Goal: Find specific page/section: Find specific page/section

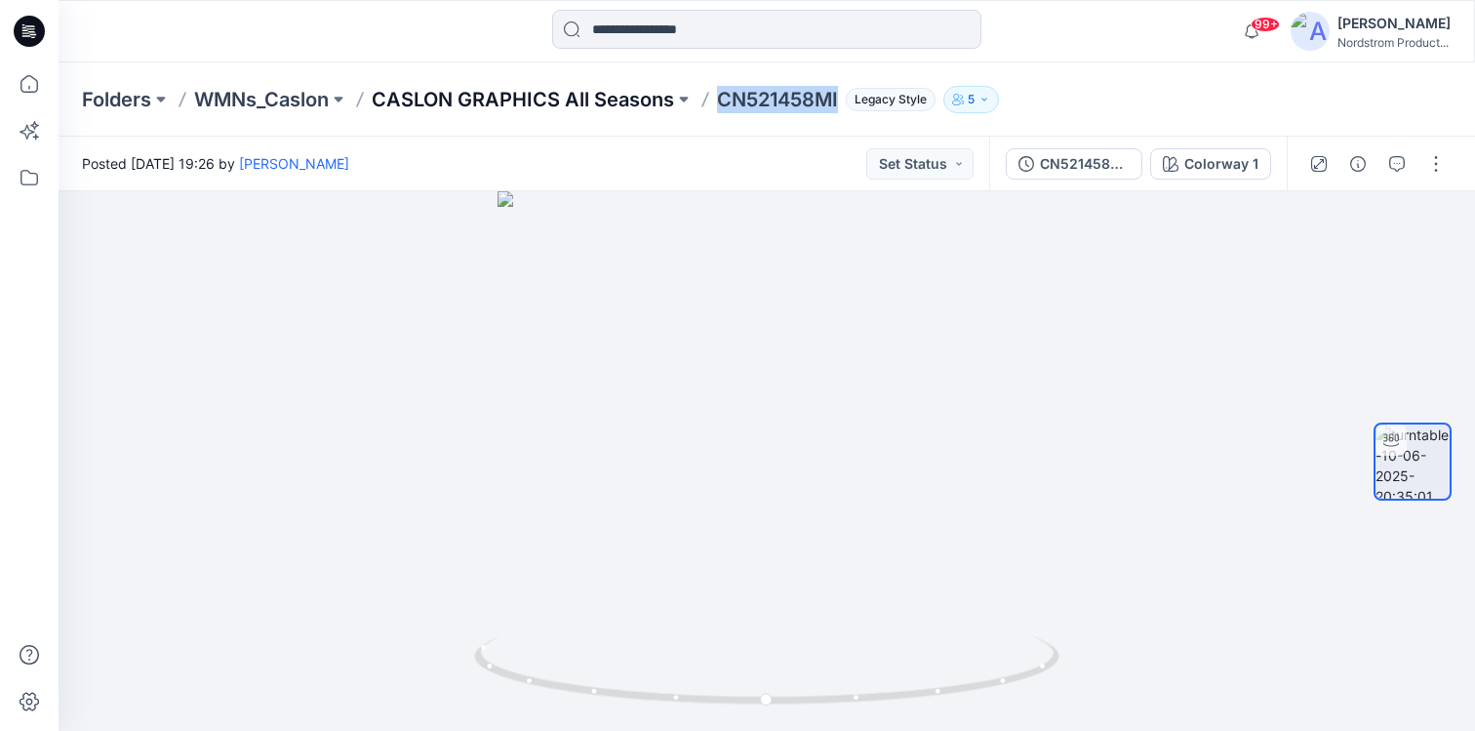
click at [559, 101] on p "CASLON GRAPHICS All Seasons" at bounding box center [523, 99] width 302 height 27
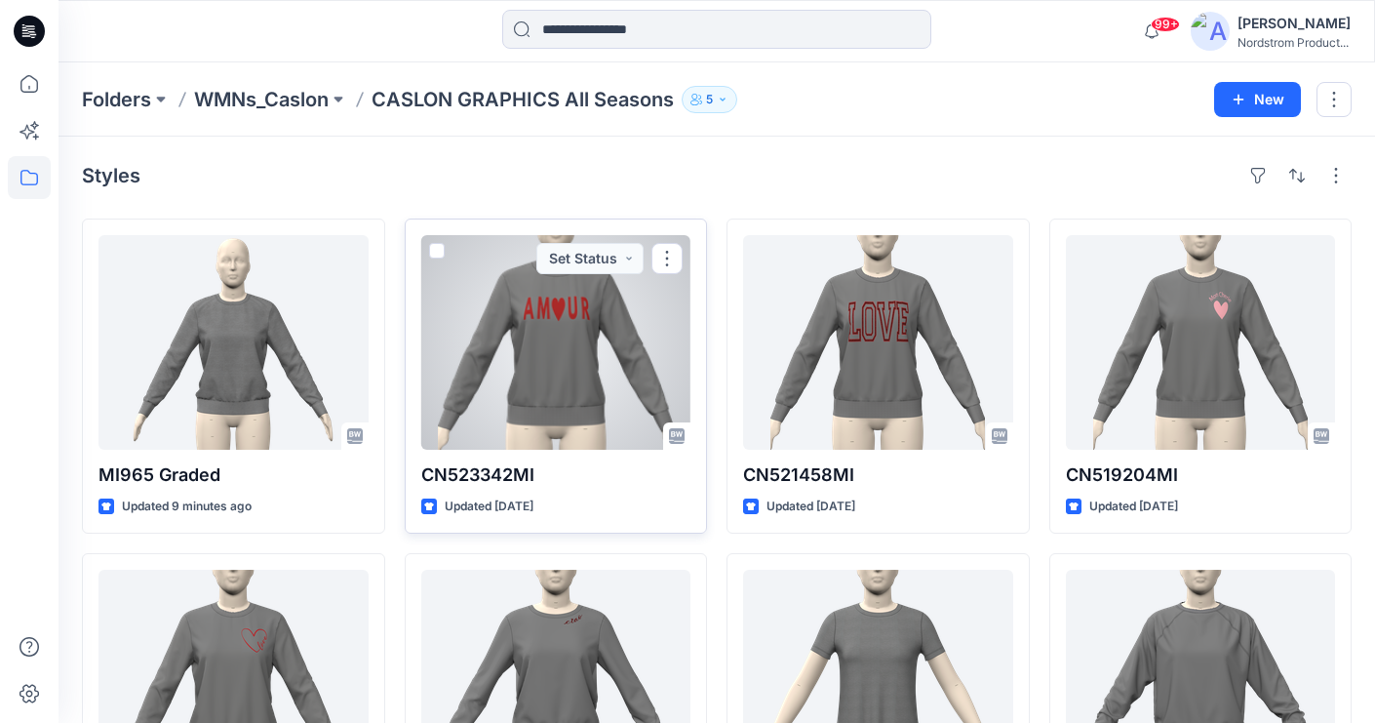
click at [464, 471] on p "CN523342MI" at bounding box center [556, 474] width 270 height 27
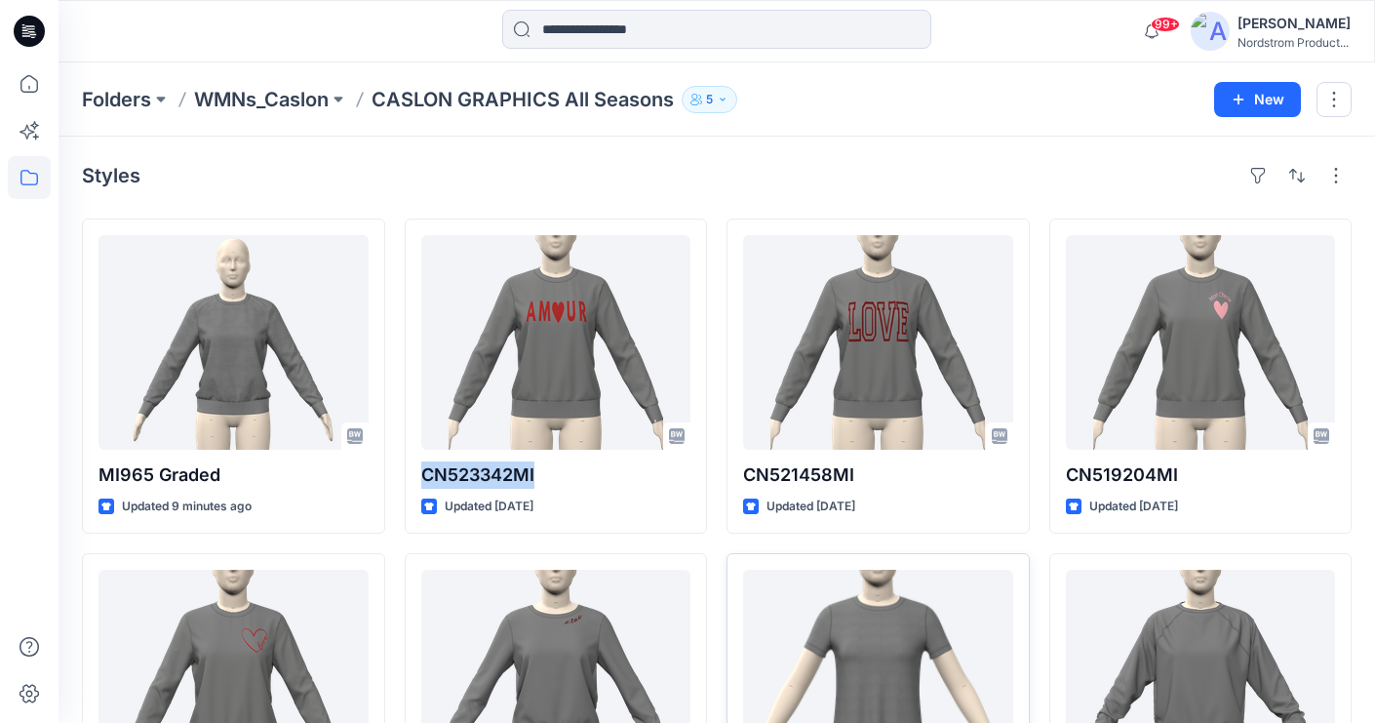
copy p "CN523342MI"
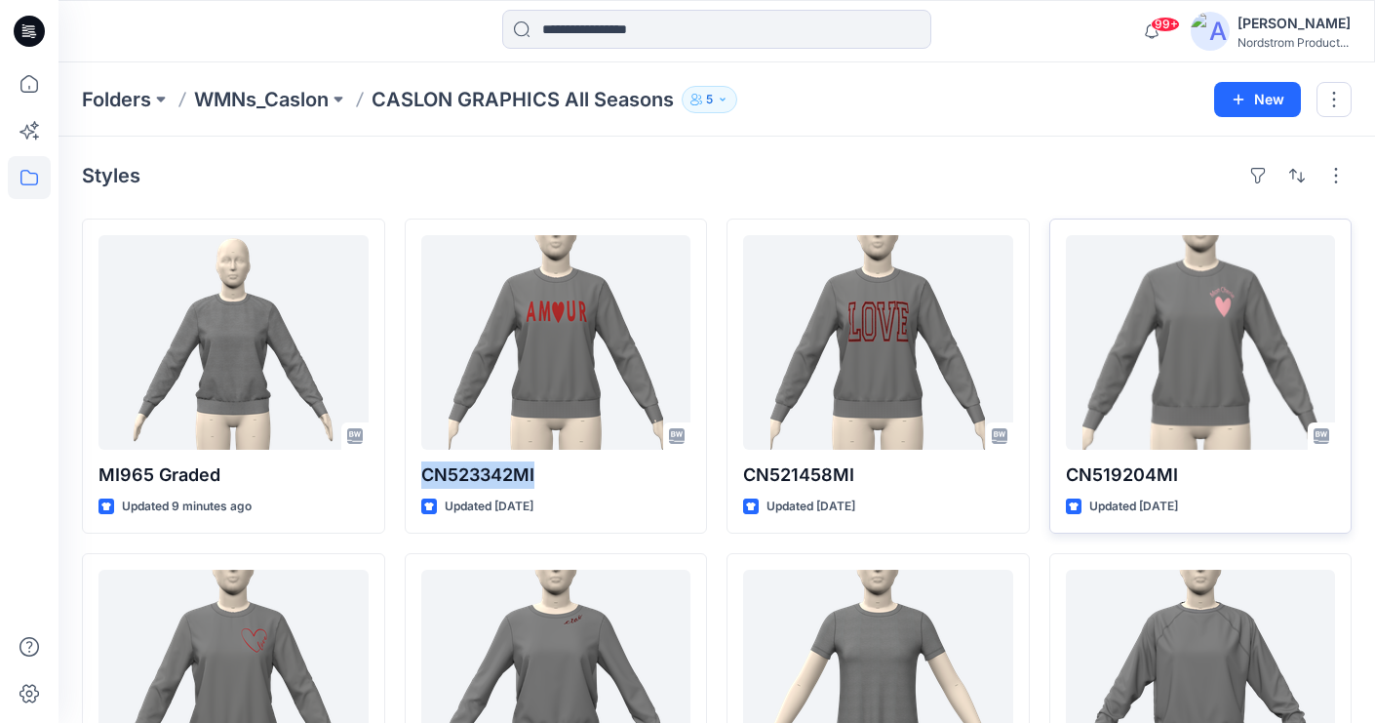
click at [1083, 473] on p "CN519204MI" at bounding box center [1201, 474] width 270 height 27
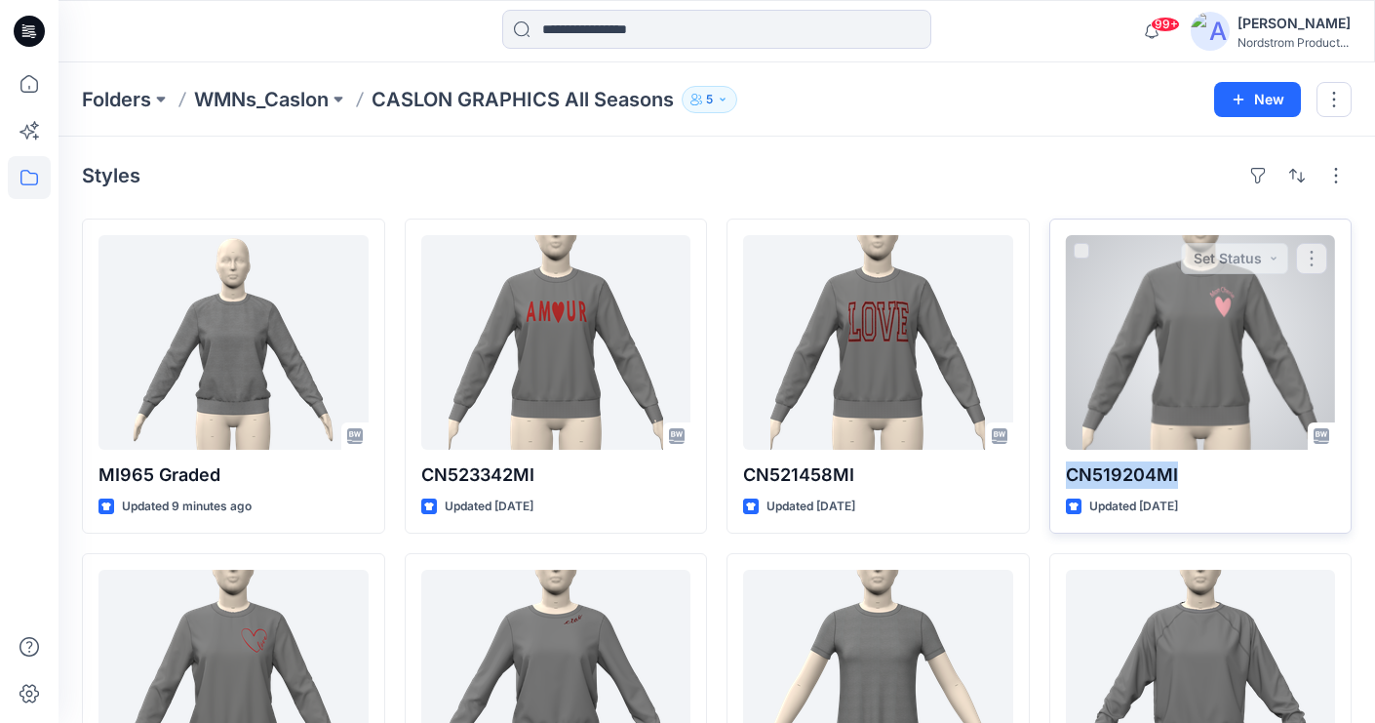
click at [1083, 473] on p "CN519204MI" at bounding box center [1201, 474] width 270 height 27
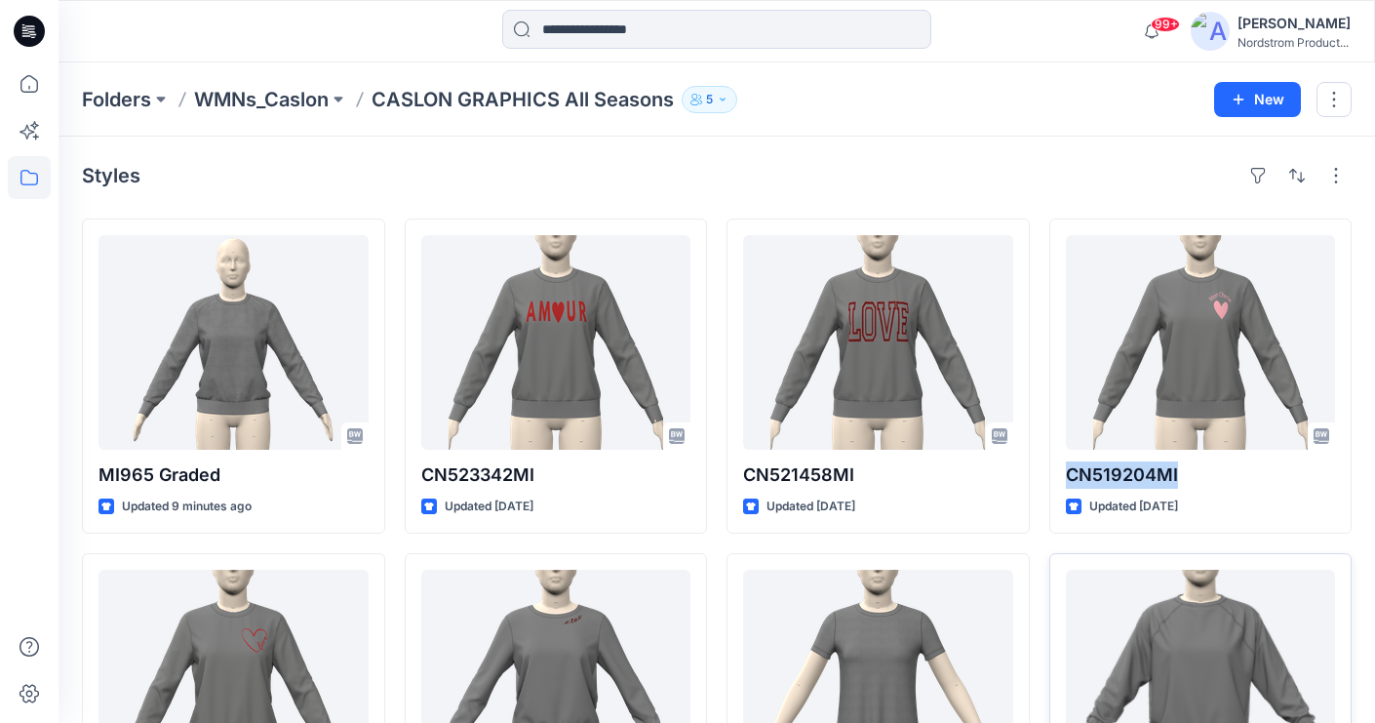
copy p "CN519204MI"
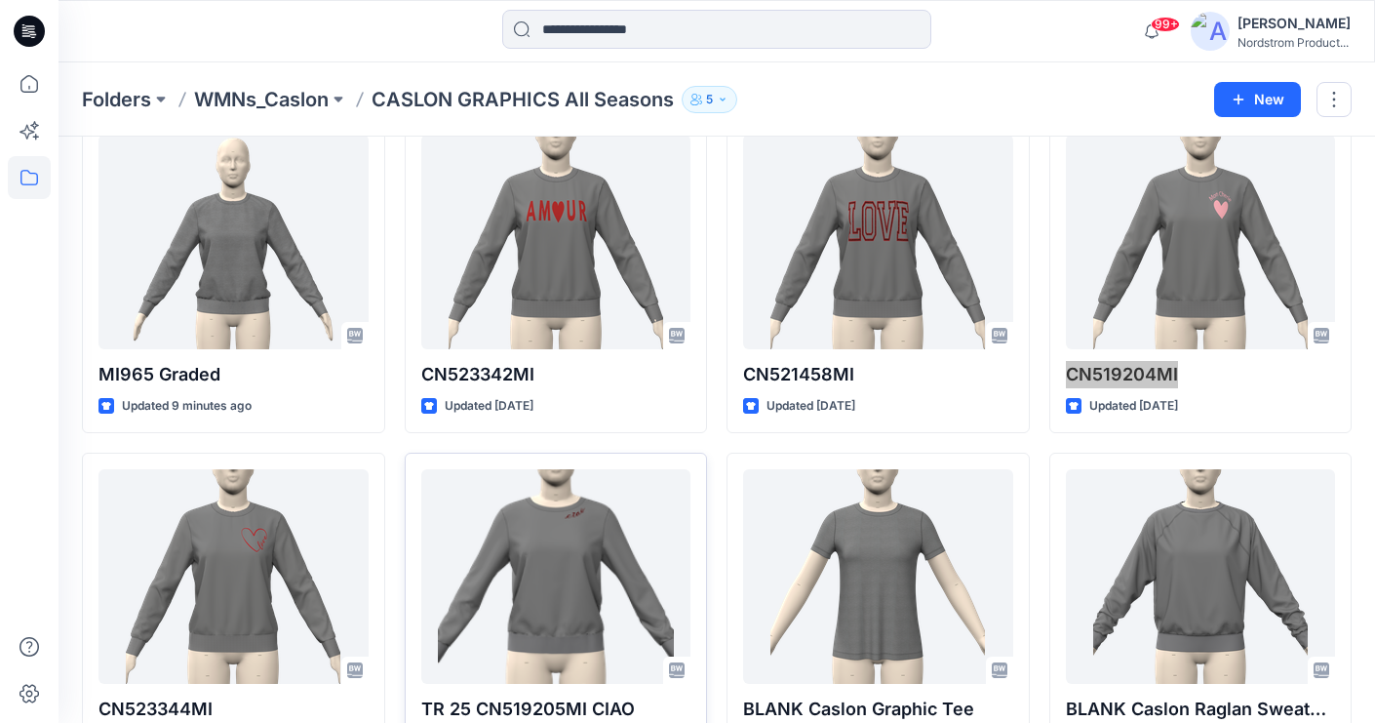
scroll to position [250, 0]
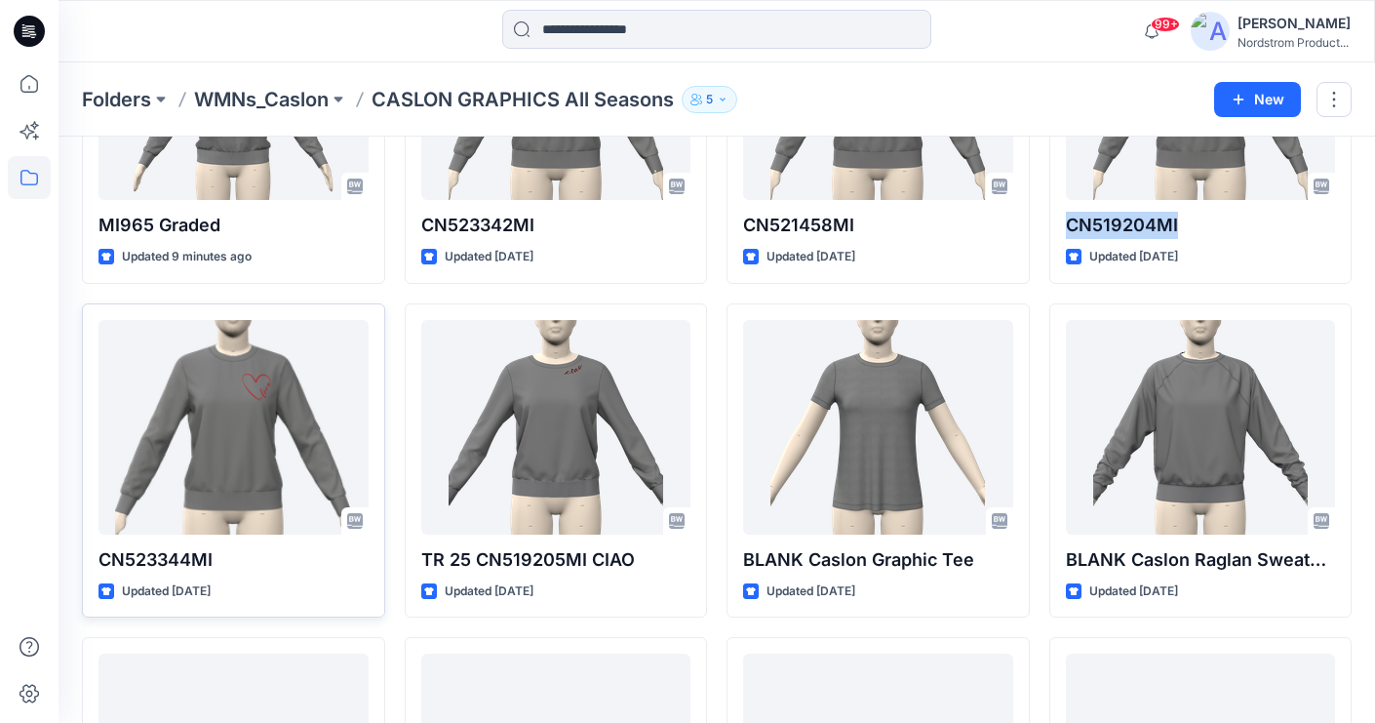
click at [187, 561] on p "CN523344MI" at bounding box center [234, 559] width 270 height 27
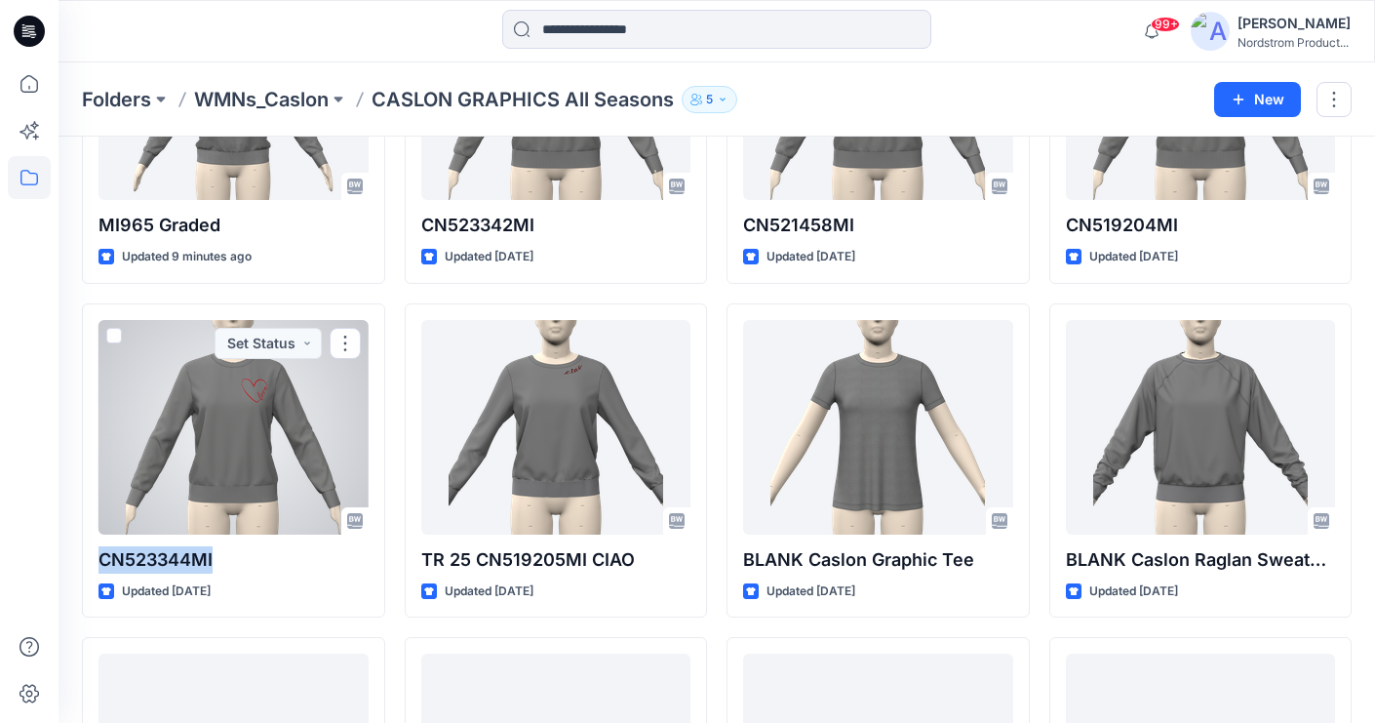
copy p "CN523344MI"
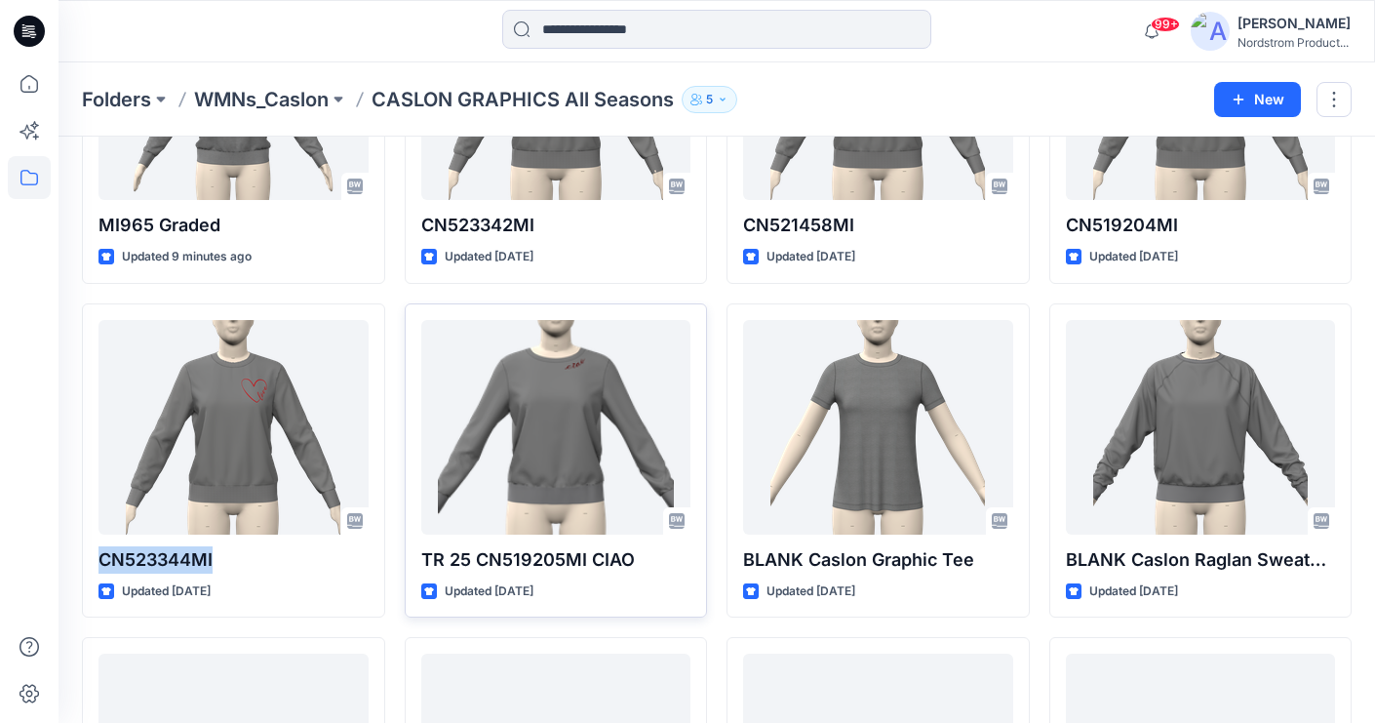
click at [545, 565] on p "TR 25 CN519205MI CIAO" at bounding box center [556, 559] width 270 height 27
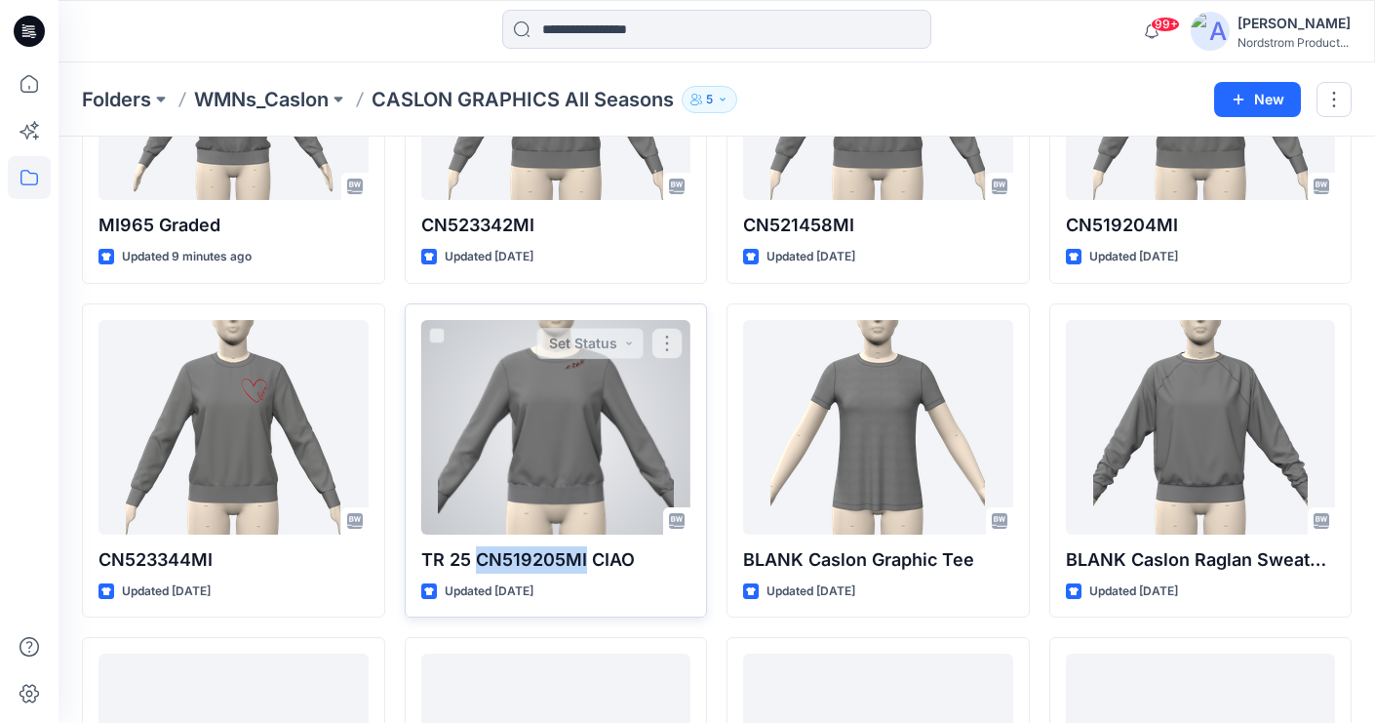
click at [545, 565] on p "TR 25 CN519205MI CIAO" at bounding box center [556, 559] width 270 height 27
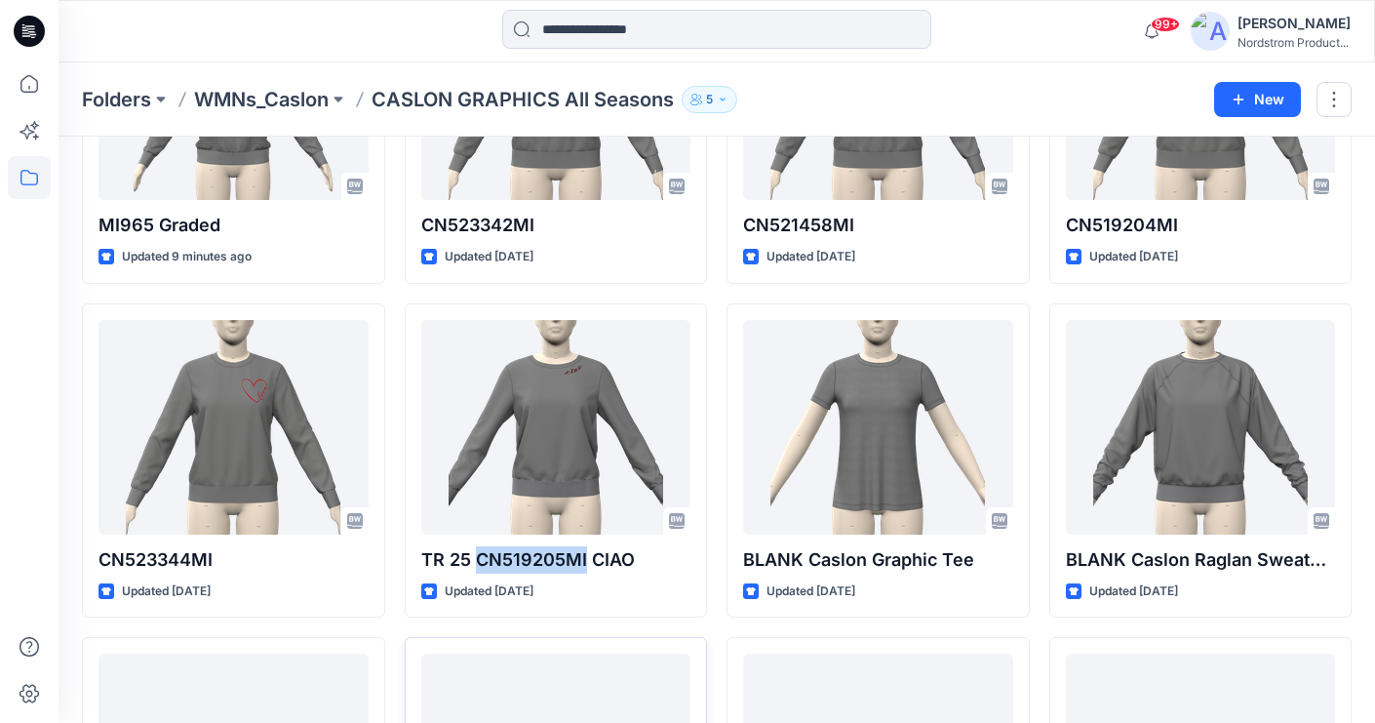
copy p "CN519205MI"
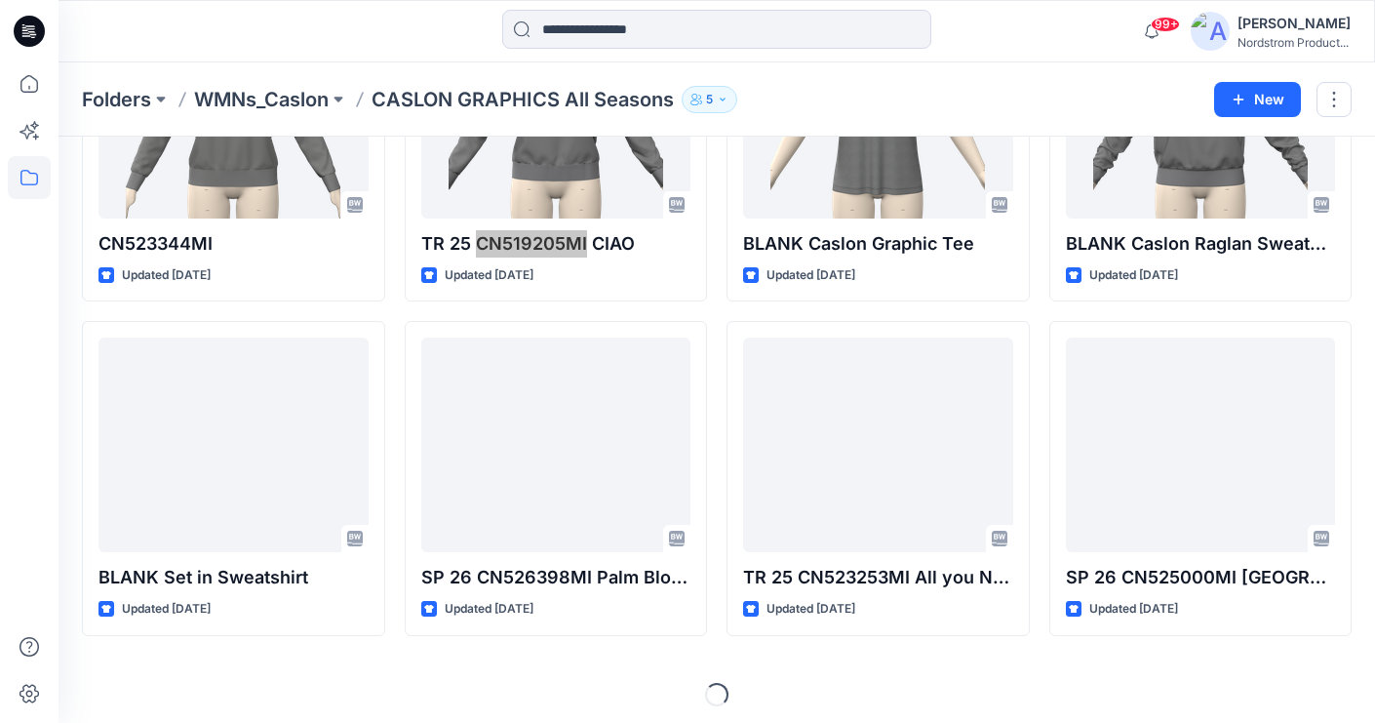
scroll to position [573, 0]
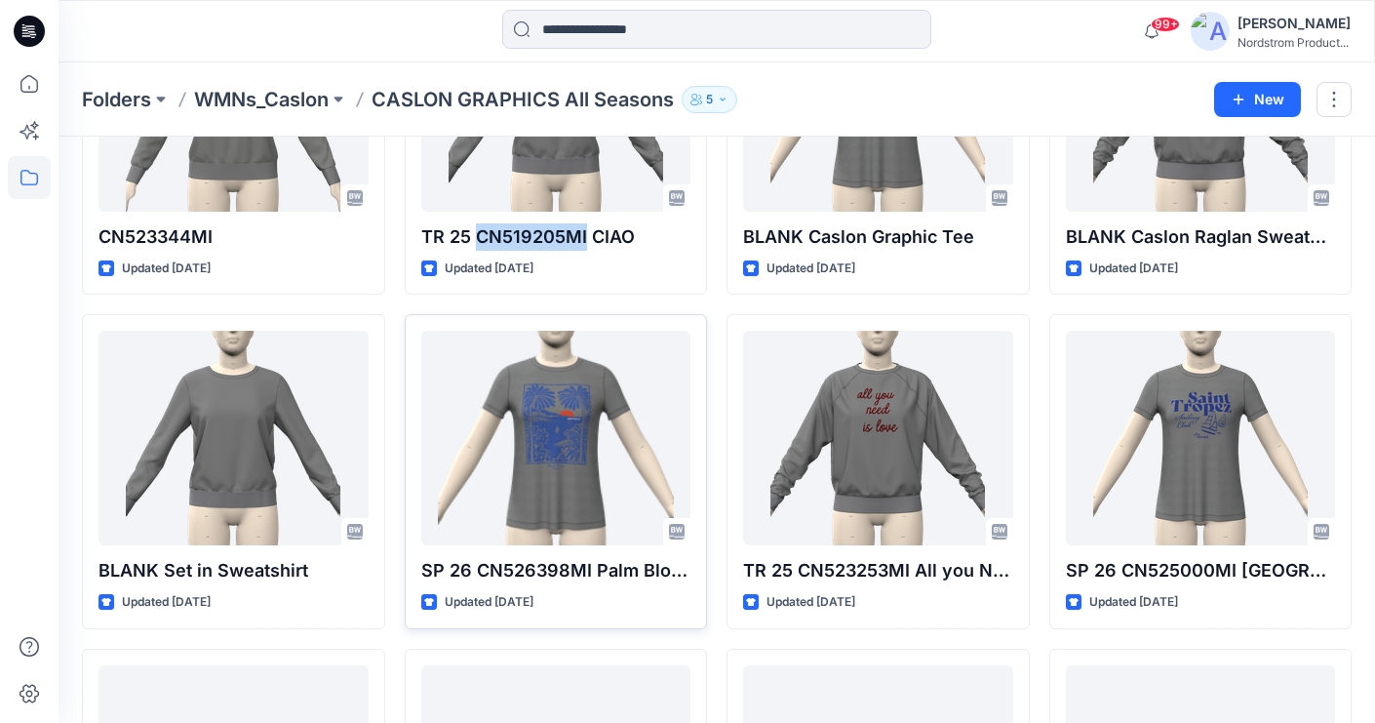
click at [520, 569] on p "SP 26 CN526398MI Palm Block Print" at bounding box center [556, 570] width 270 height 27
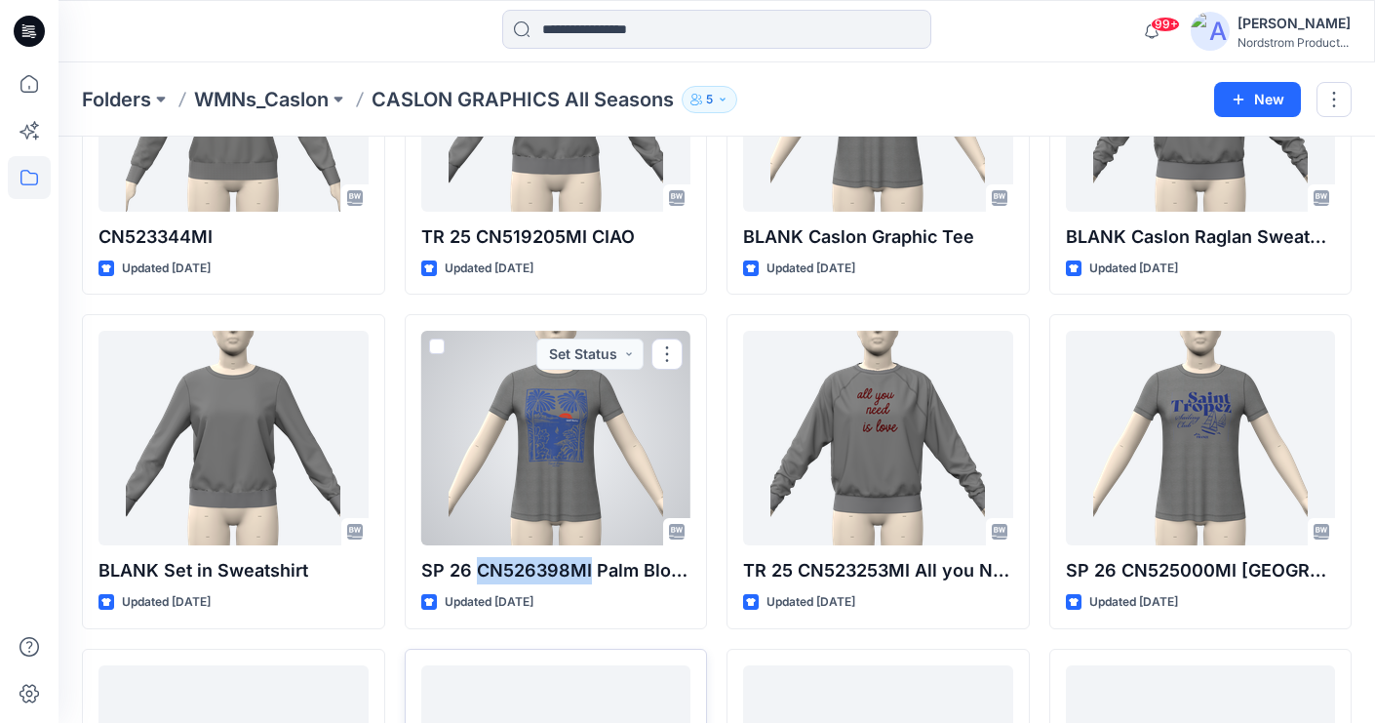
copy p "CN526398MI"
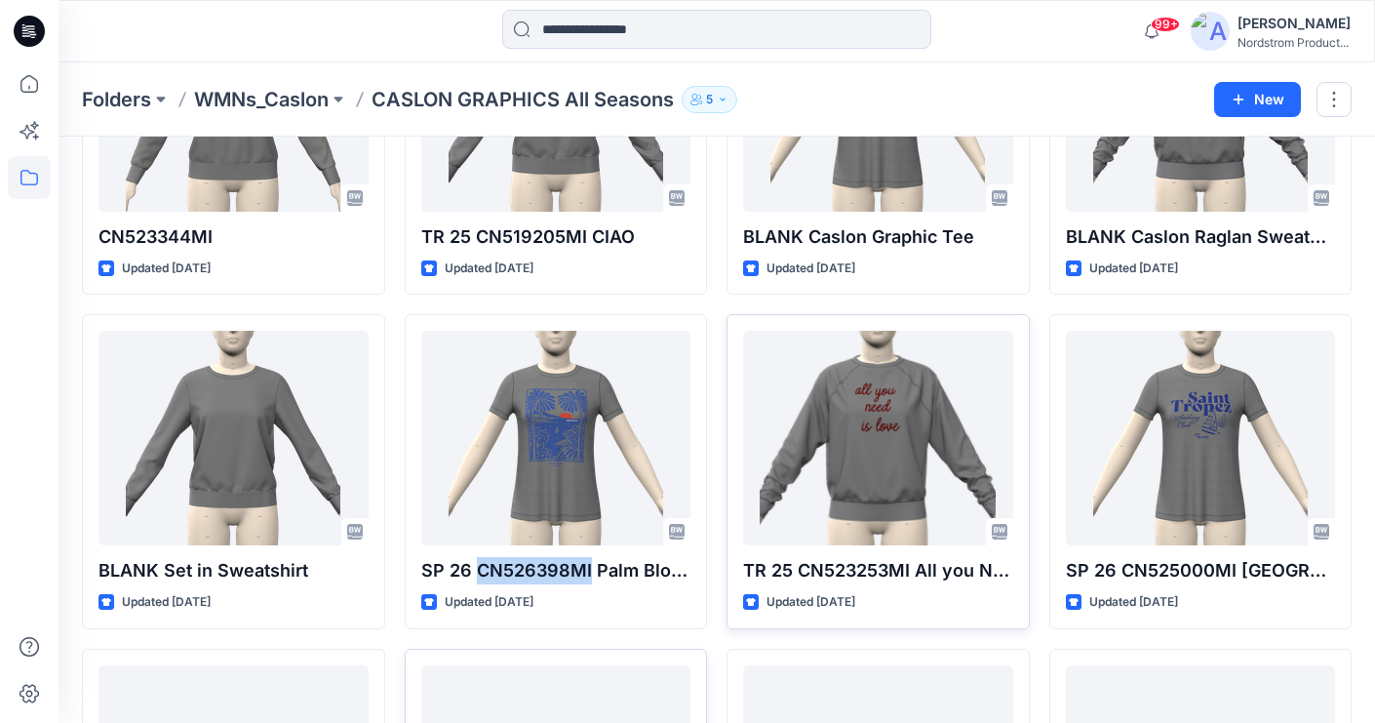
click at [854, 565] on p "TR 25 CN523253MI All you Need is Love" at bounding box center [878, 570] width 270 height 27
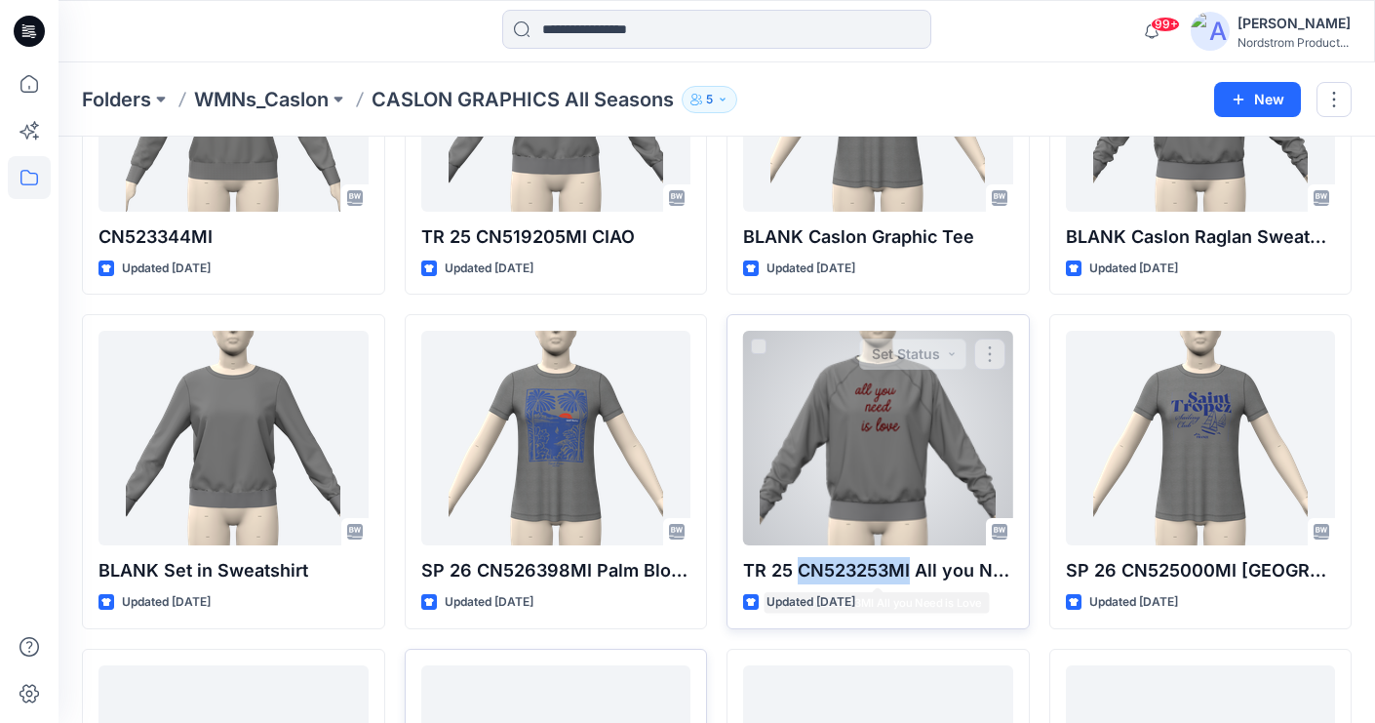
click at [854, 565] on p "TR 25 CN523253MI All you Need is Love" at bounding box center [878, 570] width 270 height 27
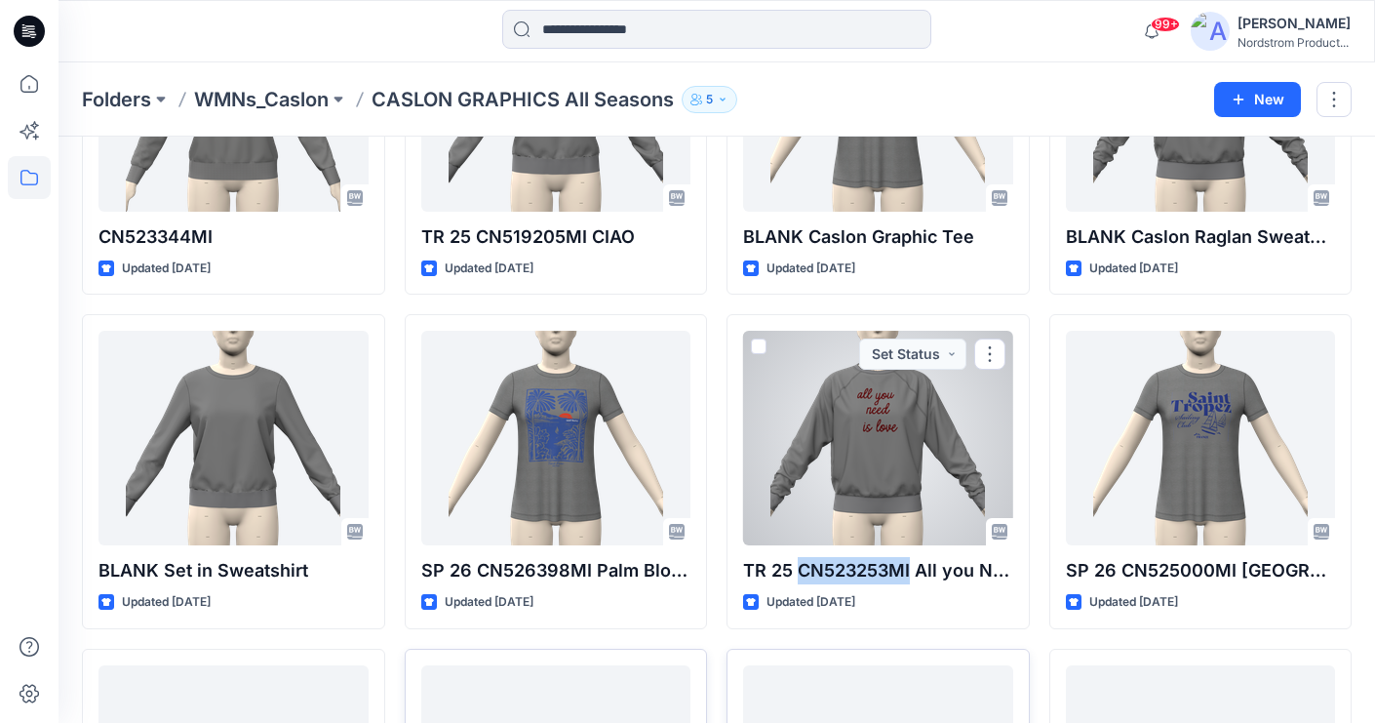
copy p "CN523253MI"
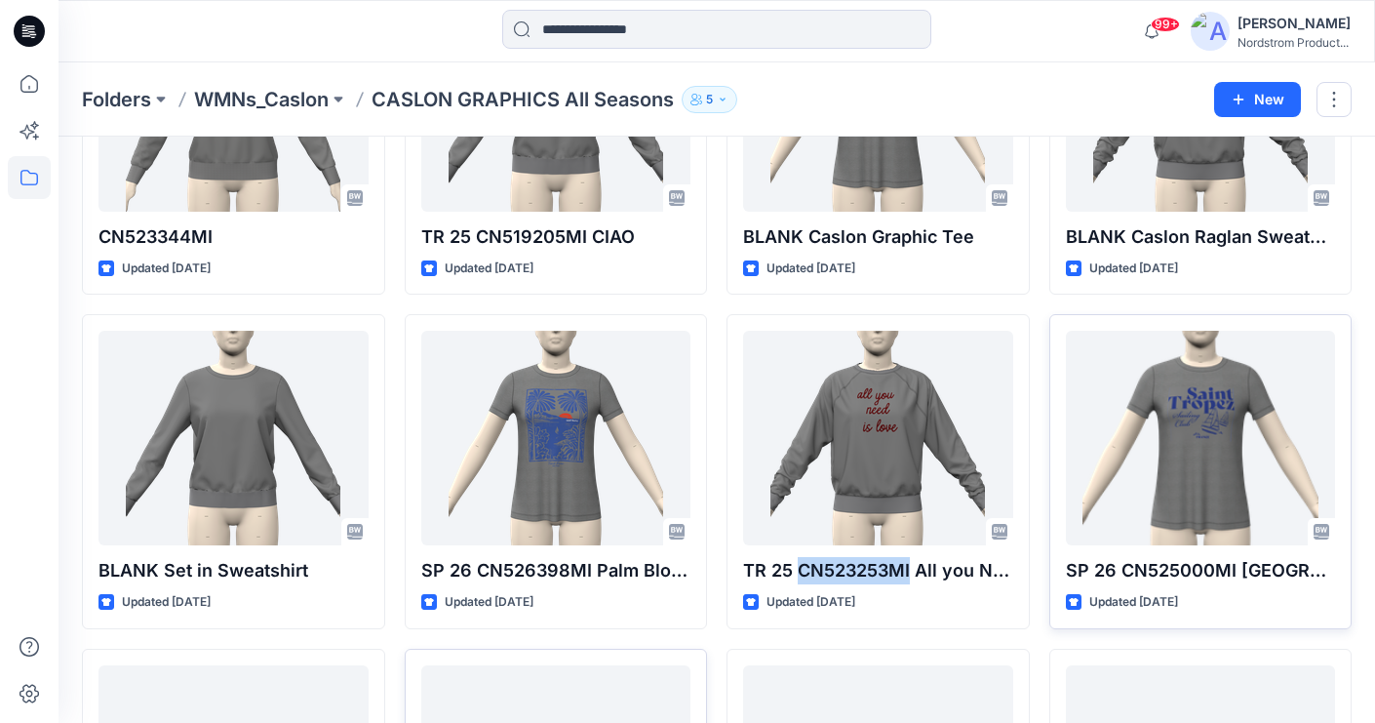
click at [1161, 572] on p "SP 26 CN525000MI Saint Tropez" at bounding box center [1201, 570] width 270 height 27
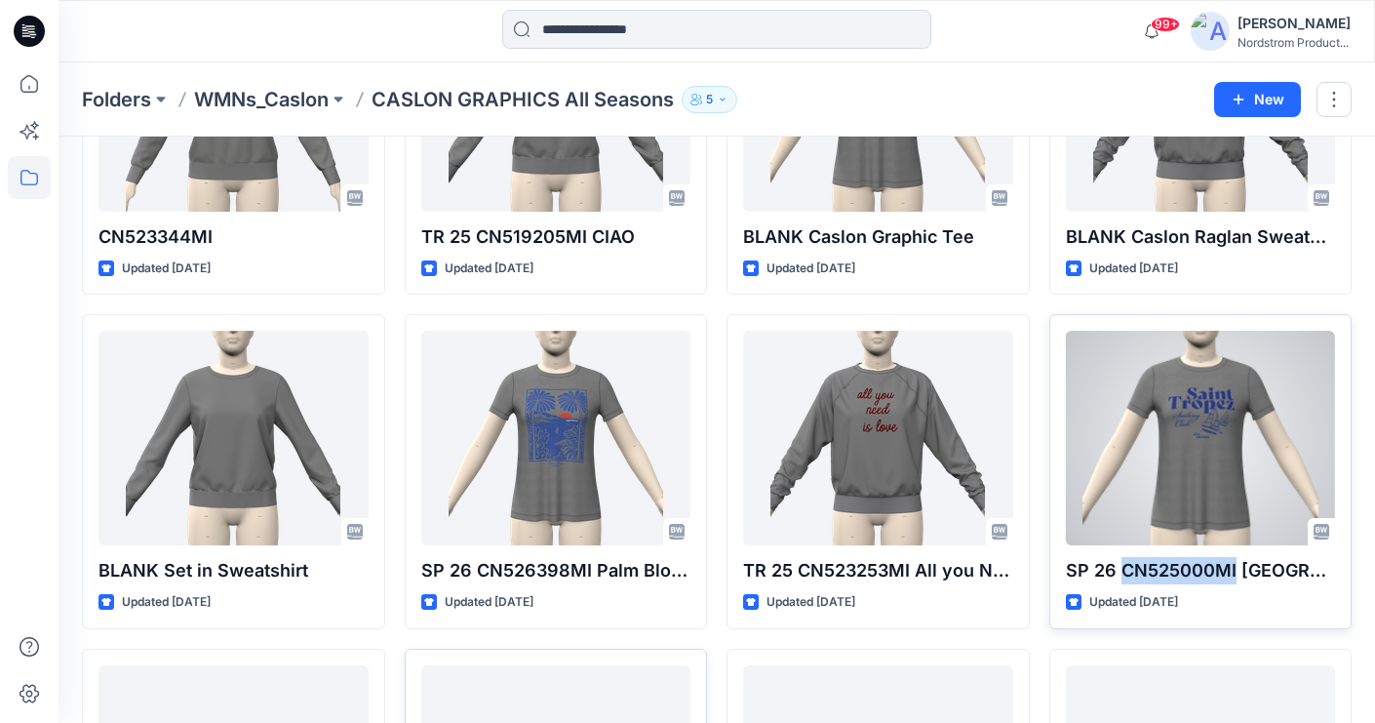
click at [1161, 572] on p "SP 26 CN525000MI Saint Tropez" at bounding box center [1201, 570] width 270 height 27
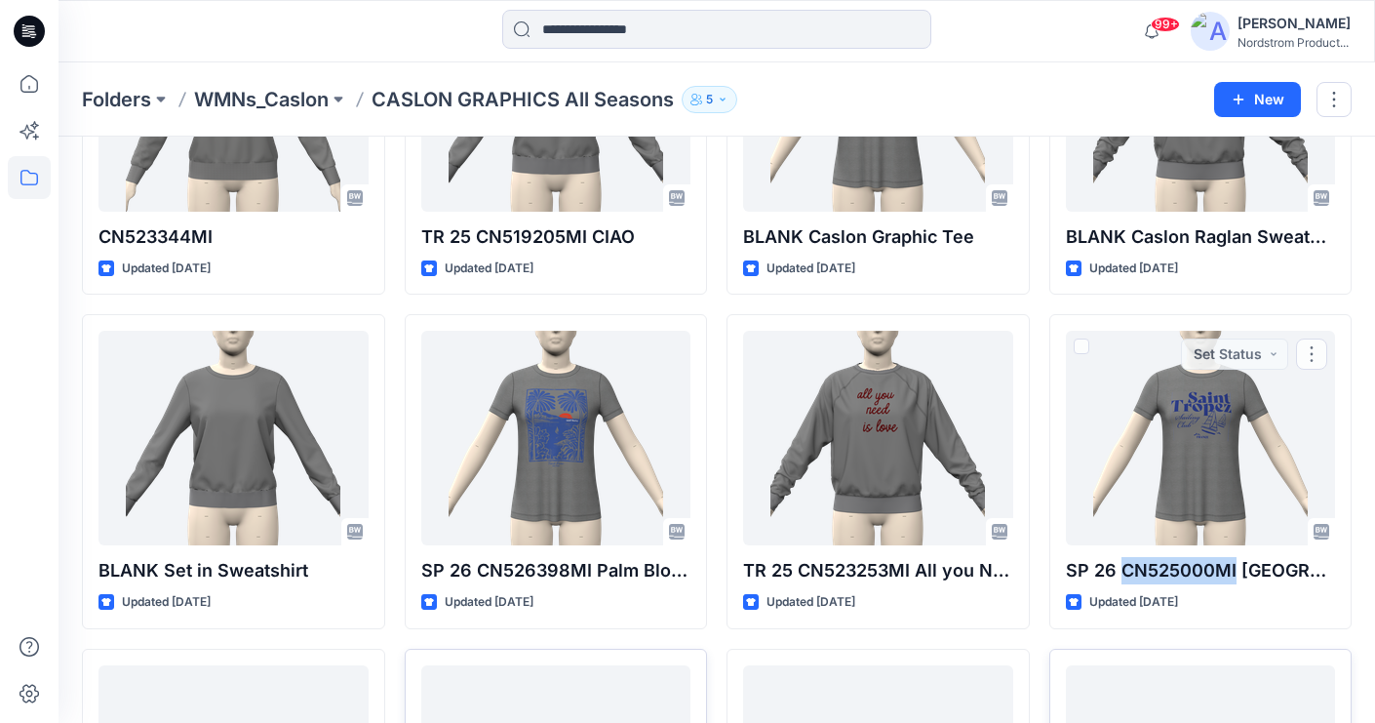
copy p "CN525000MI"
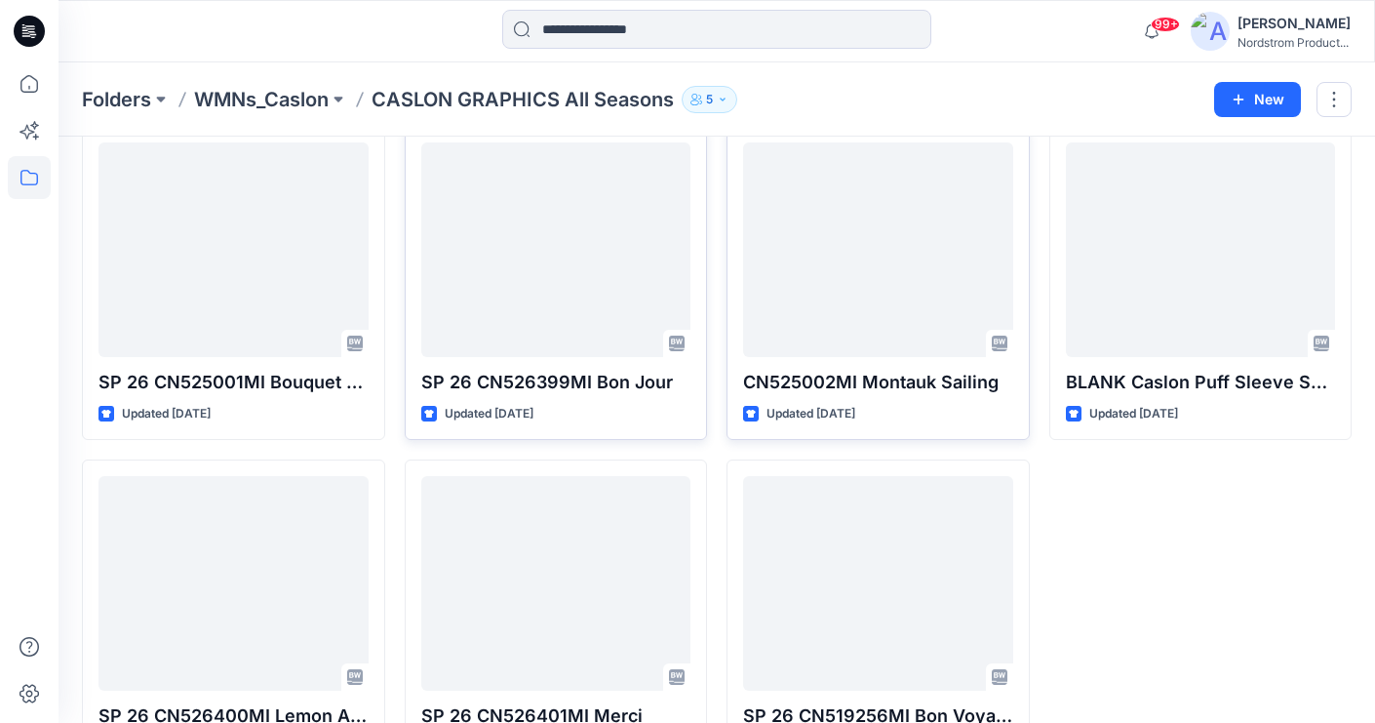
scroll to position [1103, 0]
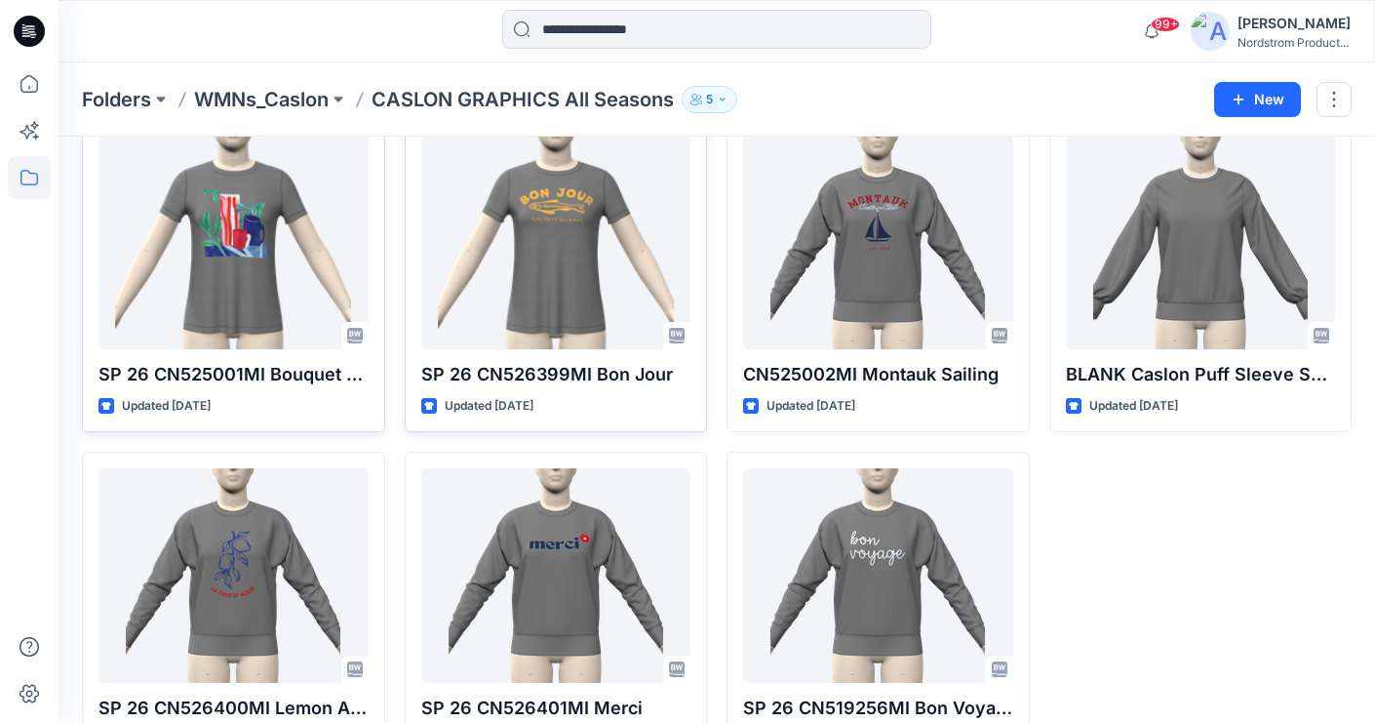
click at [218, 372] on p "SP 26 CN525001MI Bouquet Print" at bounding box center [234, 374] width 270 height 27
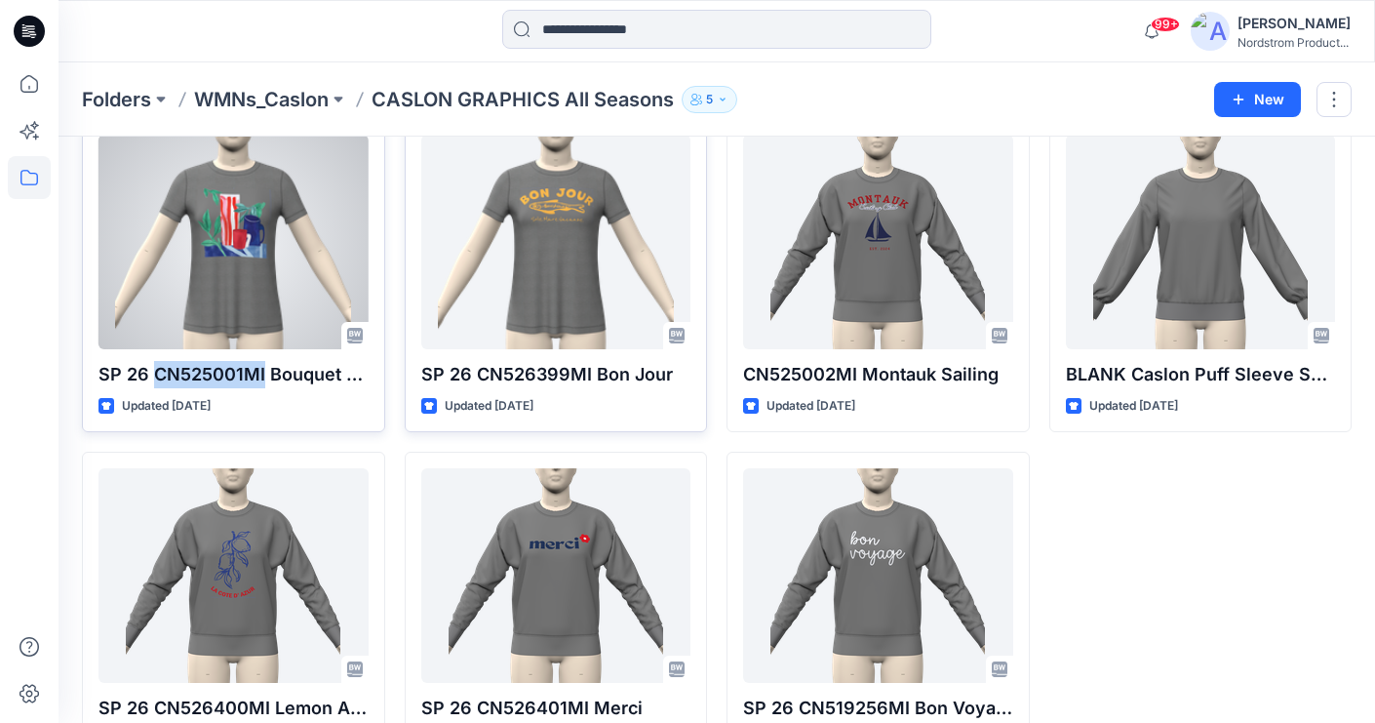
click at [218, 372] on p "SP 26 CN525001MI Bouquet Print" at bounding box center [234, 374] width 270 height 27
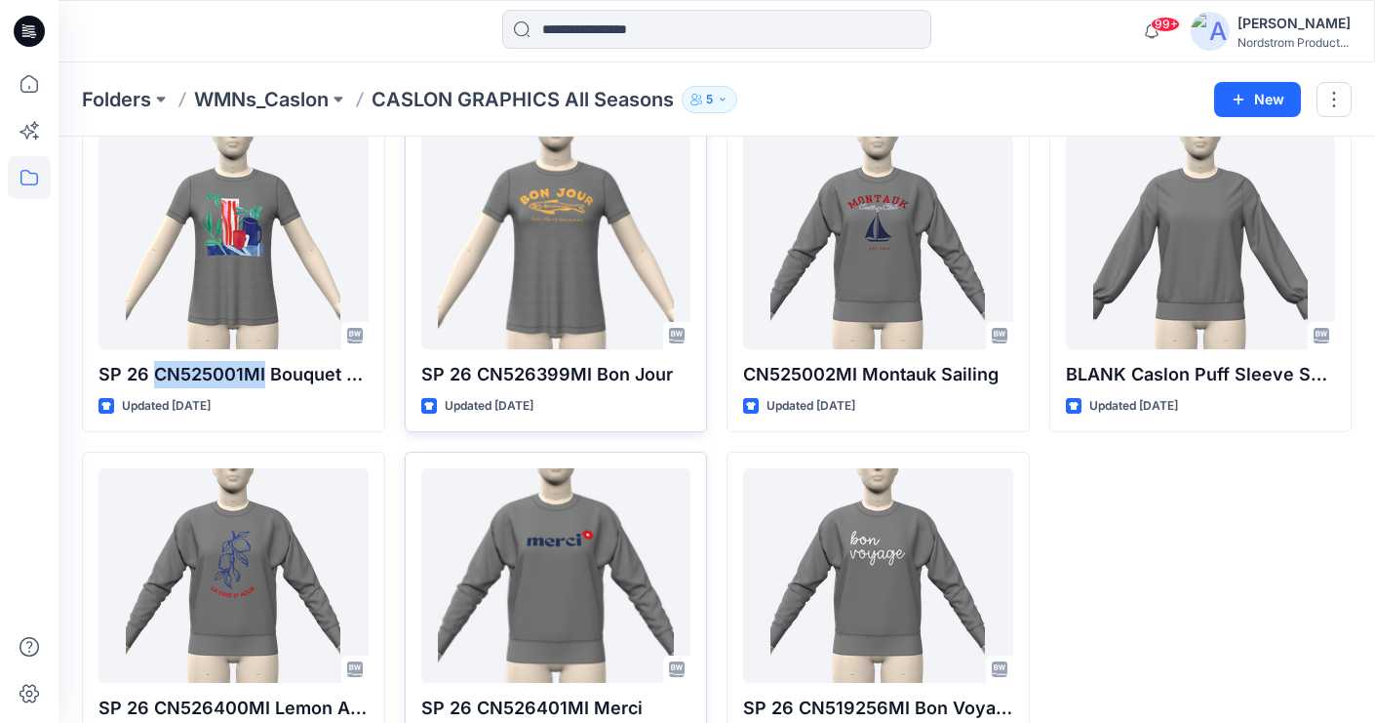
copy p "CN525001MI"
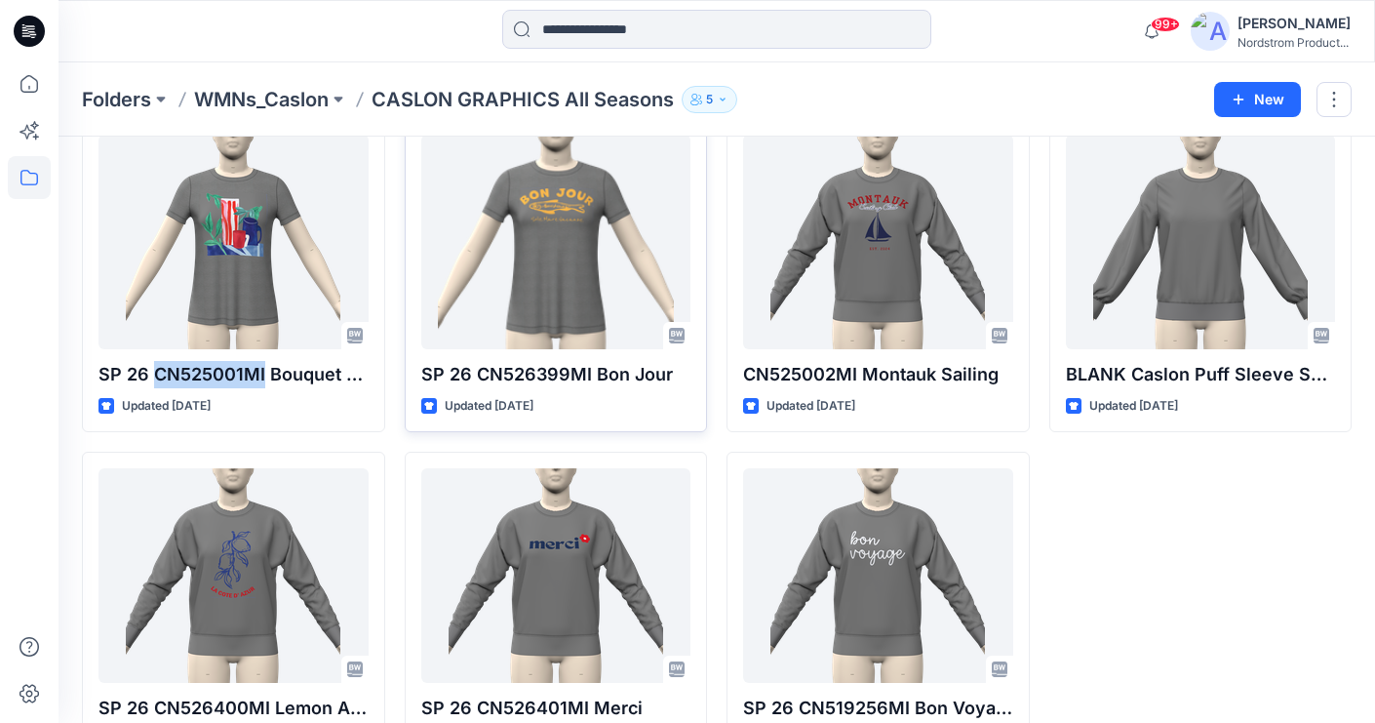
click at [499, 375] on p "SP 26 CN526399MI Bon Jour" at bounding box center [556, 374] width 270 height 27
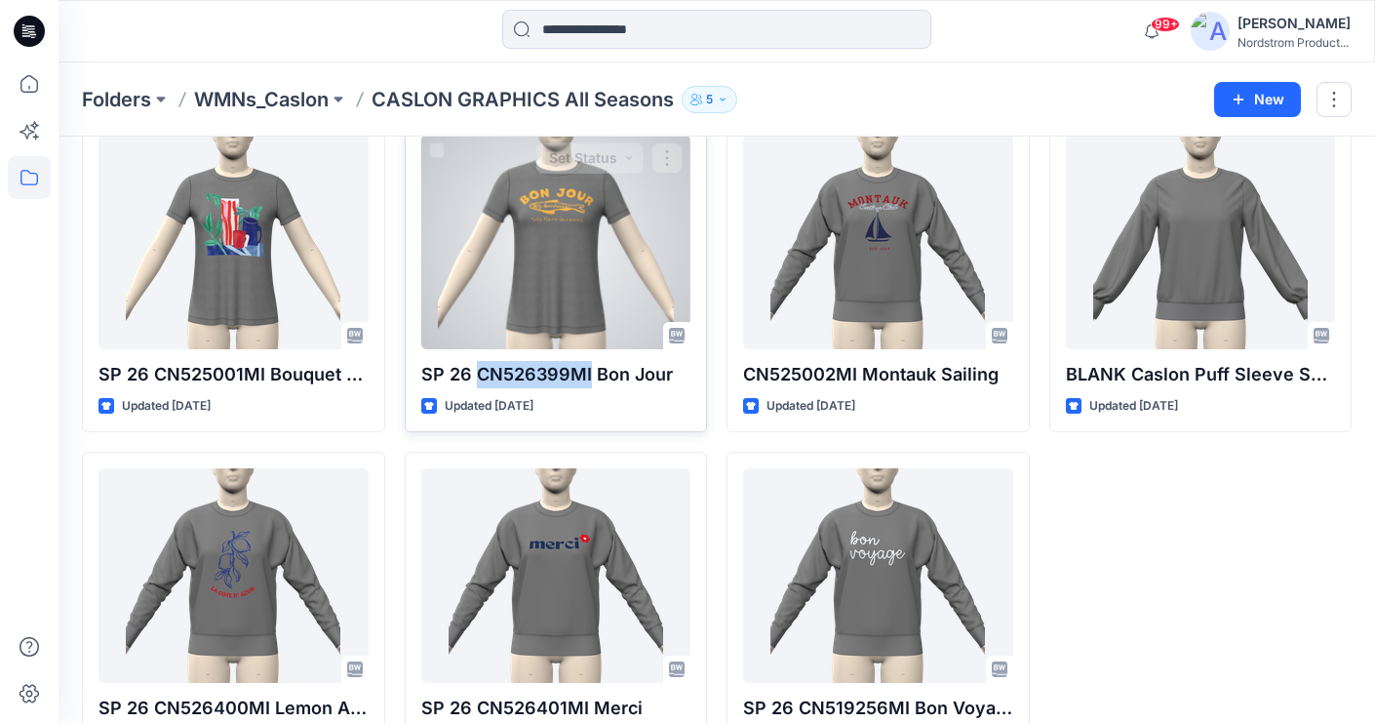
click at [499, 375] on p "SP 26 CN526399MI Bon Jour" at bounding box center [556, 374] width 270 height 27
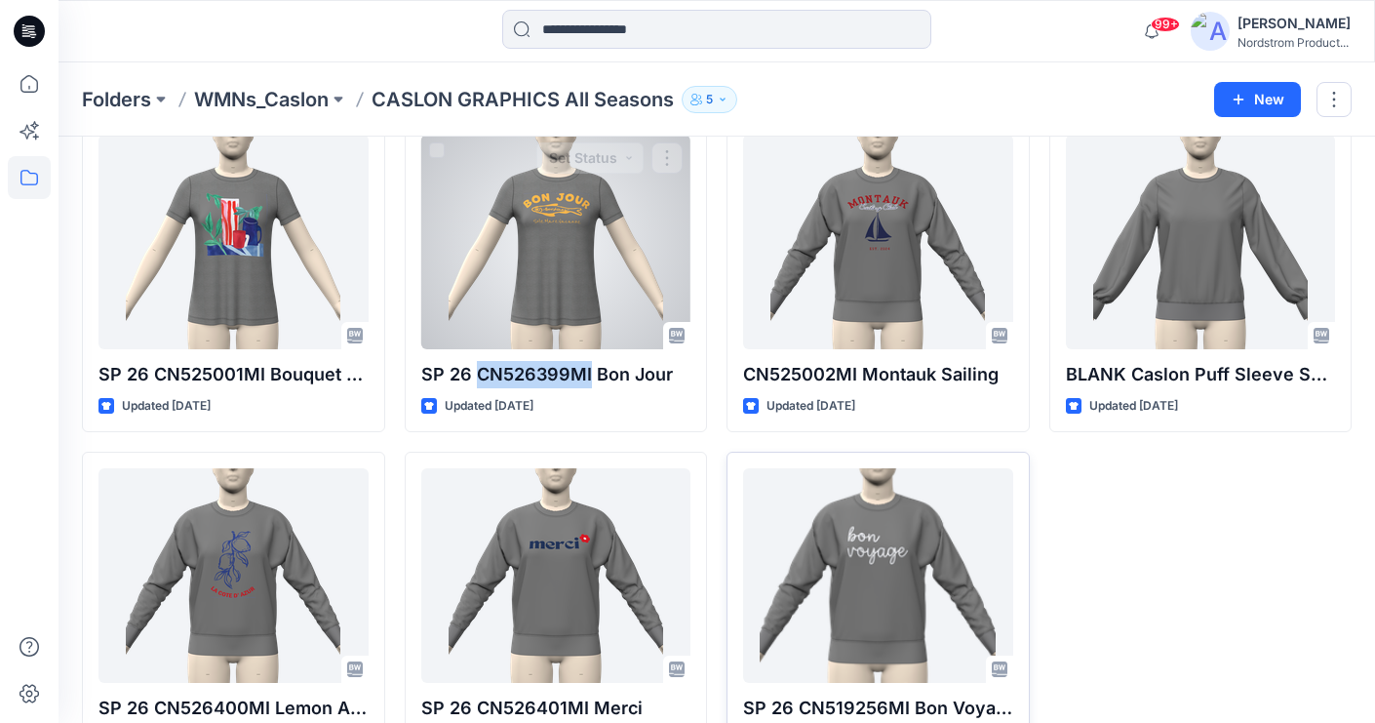
copy p "CN526399MI"
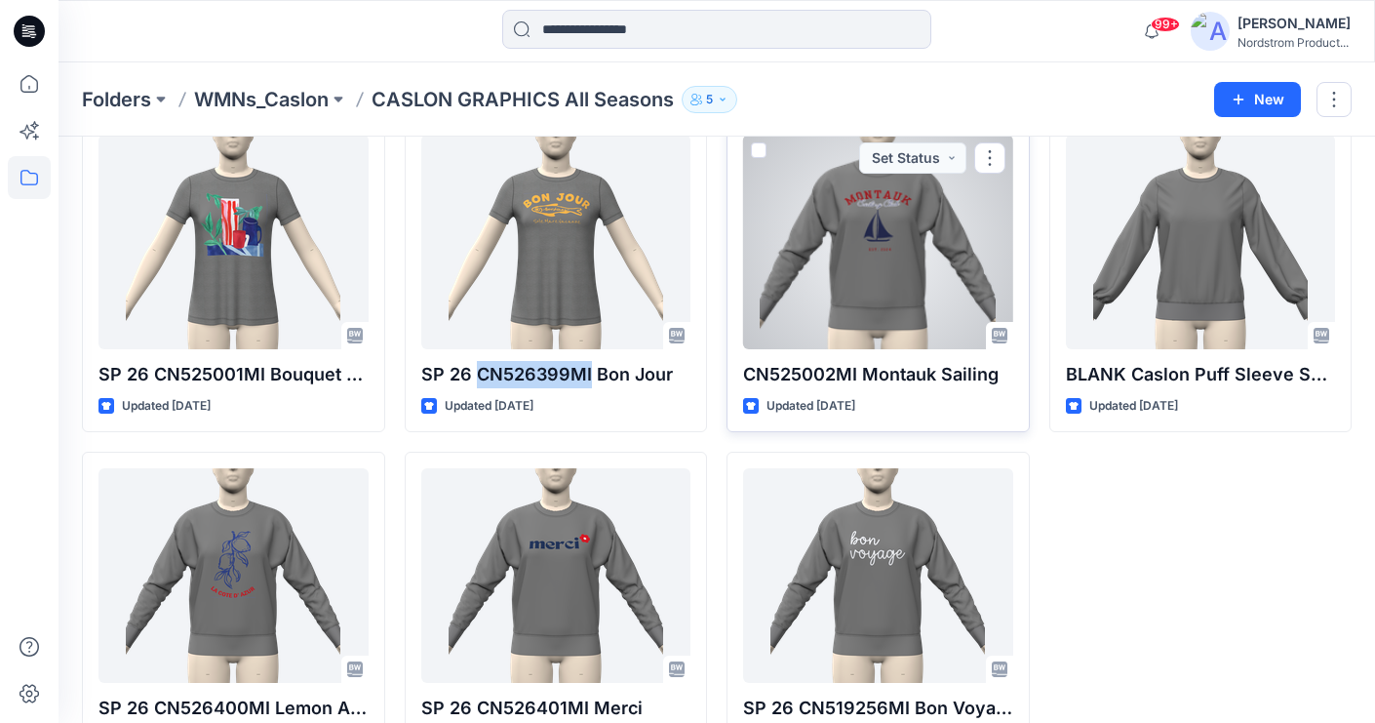
scroll to position [1093, 0]
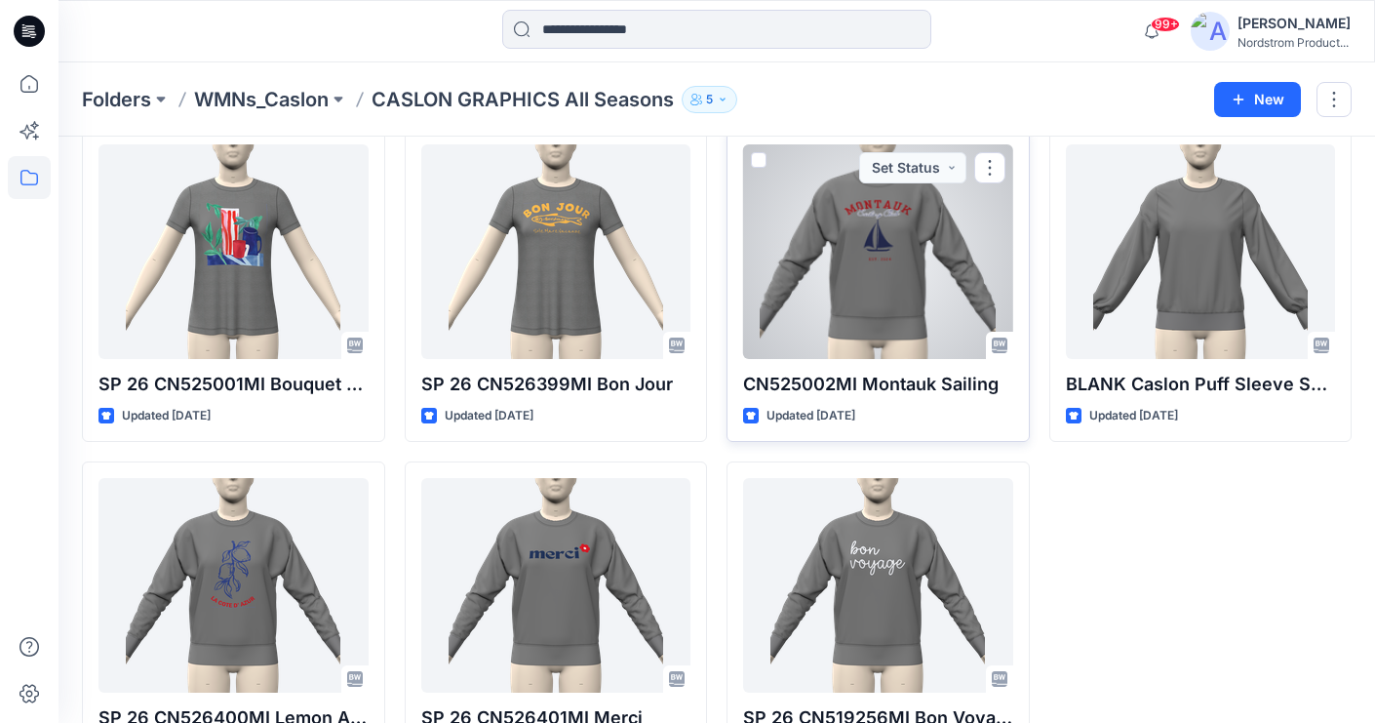
click at [800, 384] on p "CN525002MI Montauk Sailing" at bounding box center [878, 384] width 270 height 27
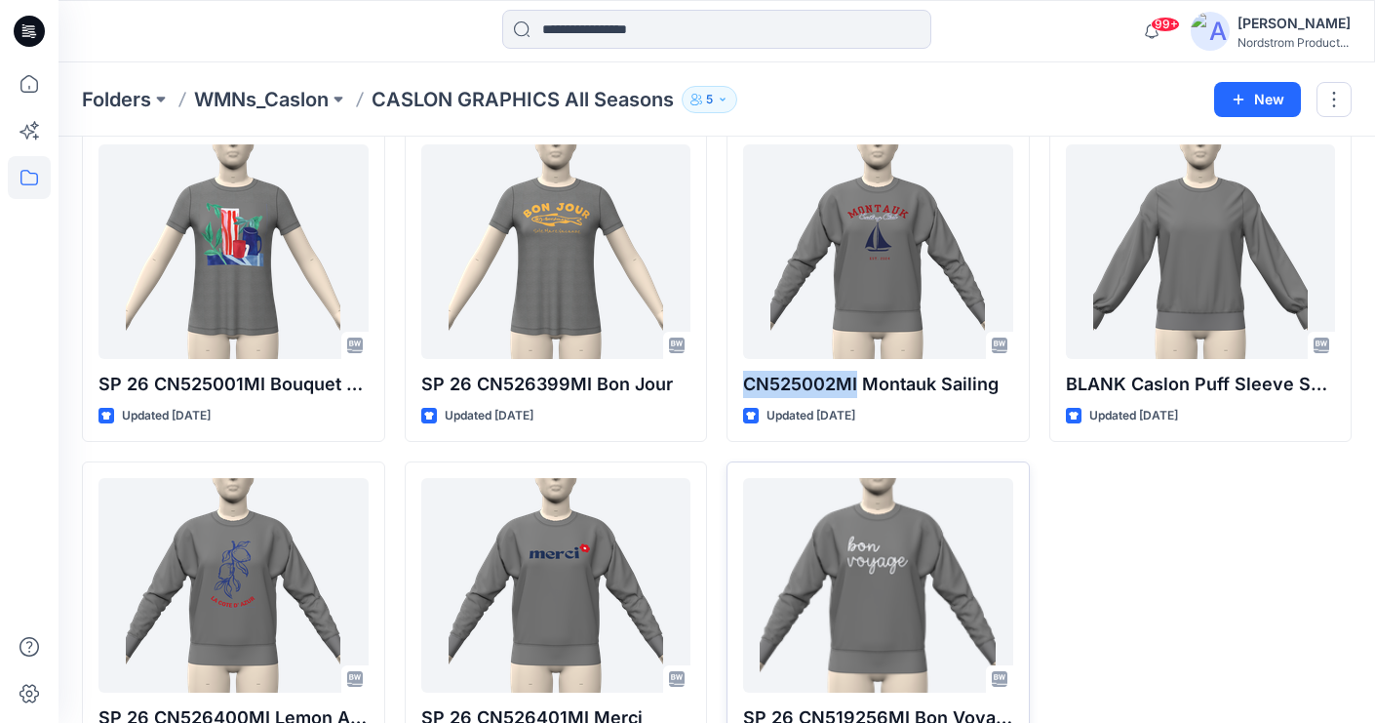
copy p "CN525002MI"
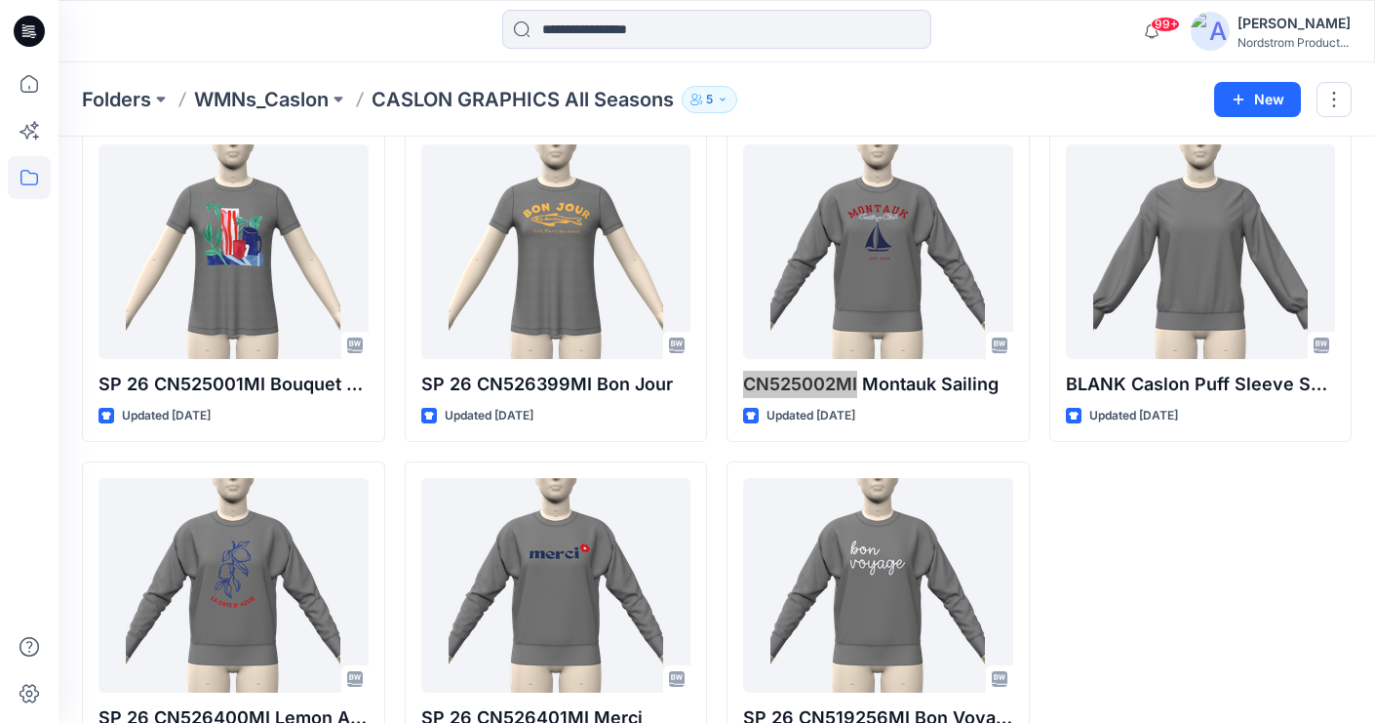
scroll to position [1171, 0]
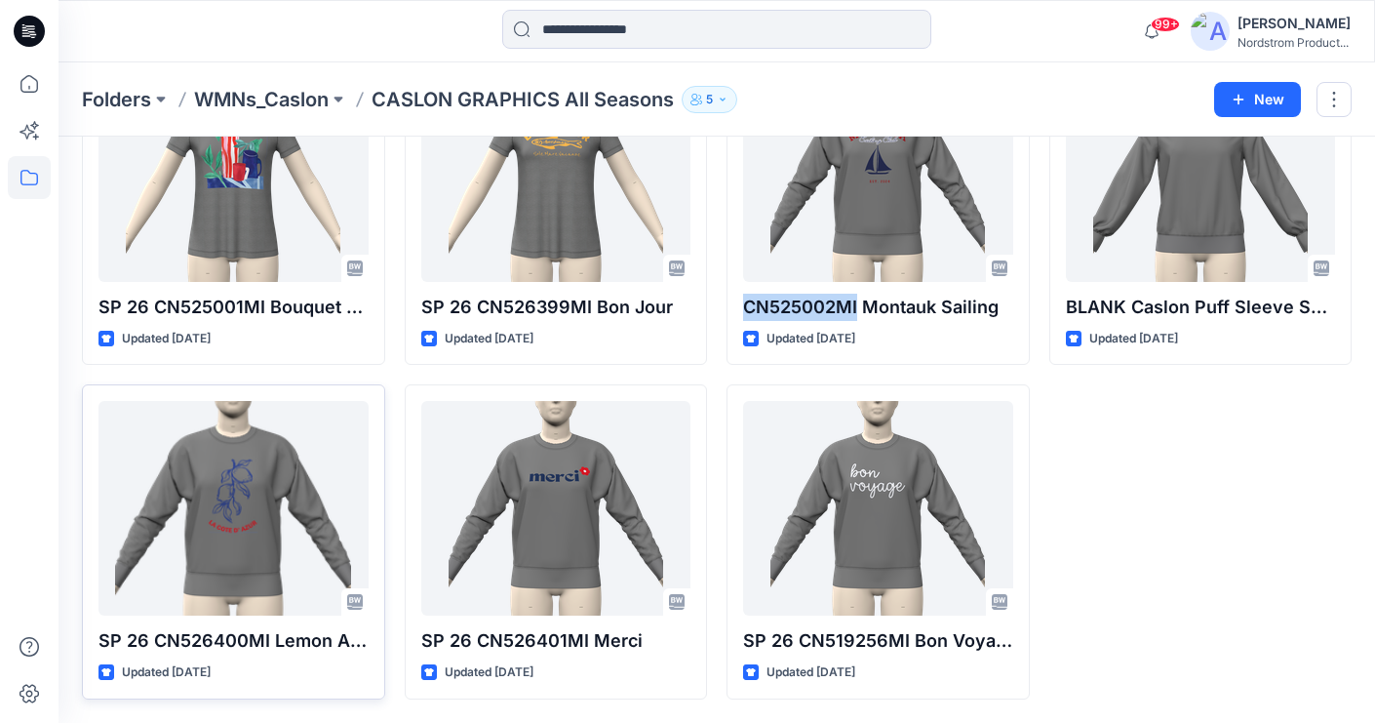
click at [184, 637] on p "SP 26 CN526400MI Lemon Azur" at bounding box center [234, 640] width 270 height 27
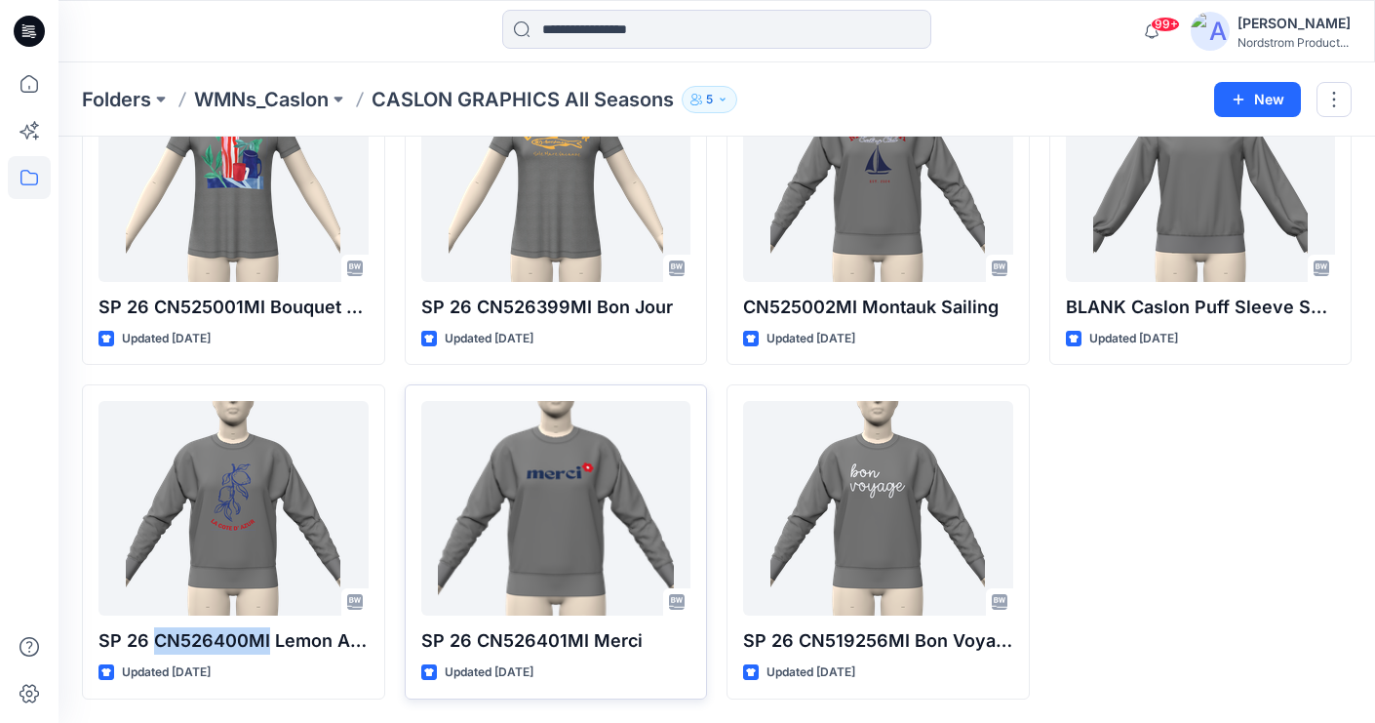
click at [541, 636] on p "SP 26 CN526401MI Merci" at bounding box center [556, 640] width 270 height 27
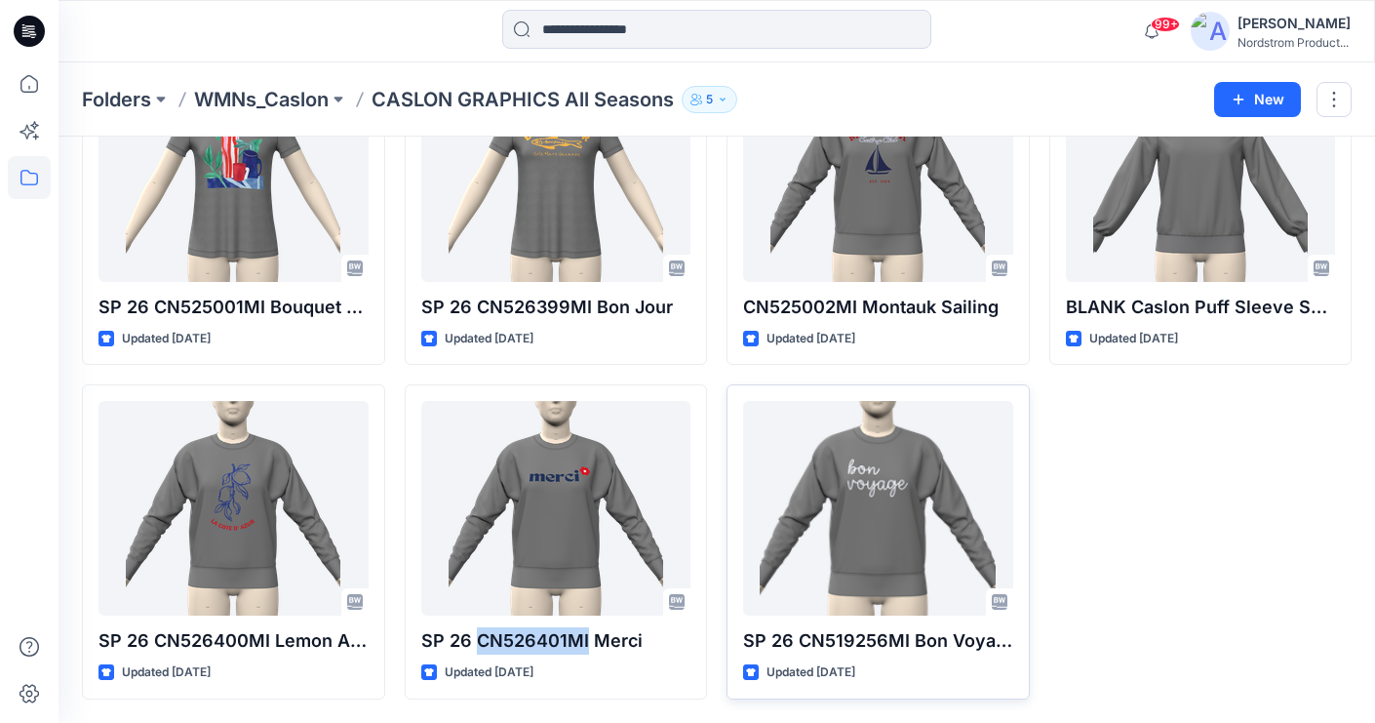
click at [812, 637] on p "SP 26 CN519256MI Bon Voyage" at bounding box center [878, 640] width 270 height 27
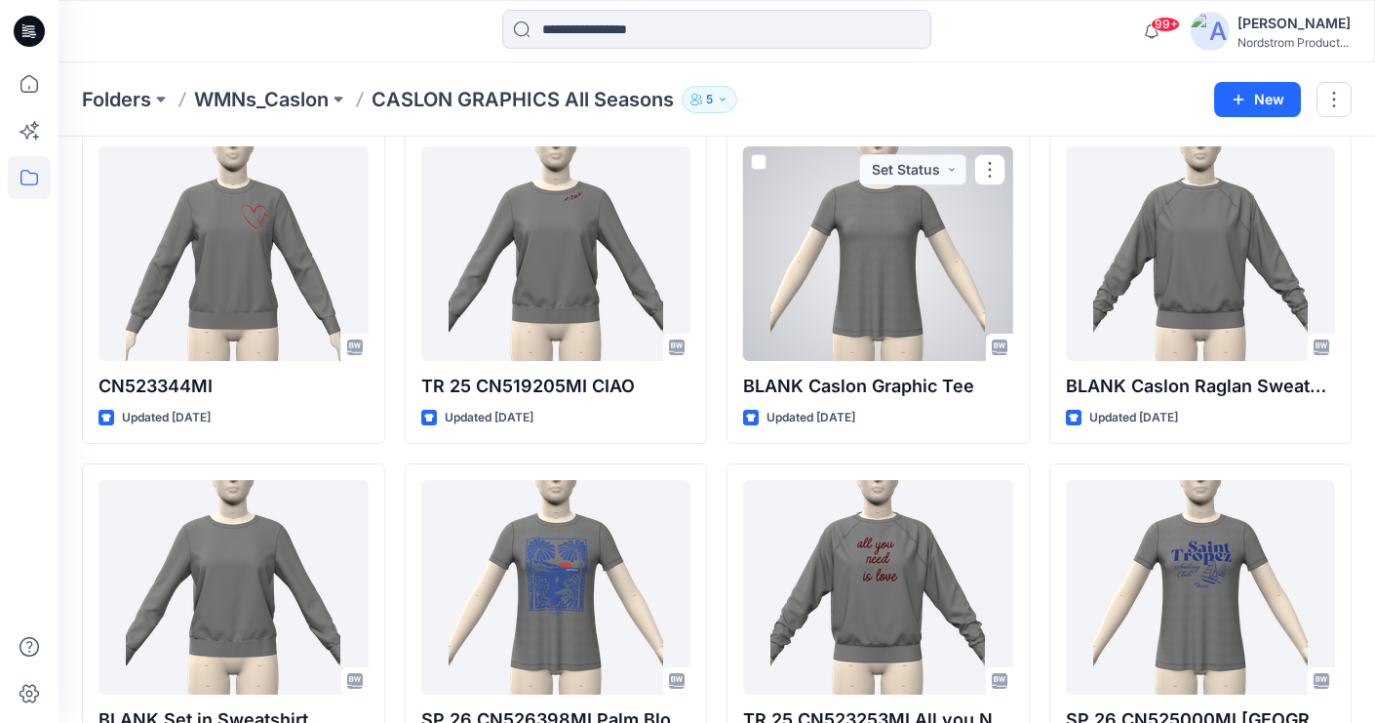
scroll to position [0, 0]
